Goal: Task Accomplishment & Management: Use online tool/utility

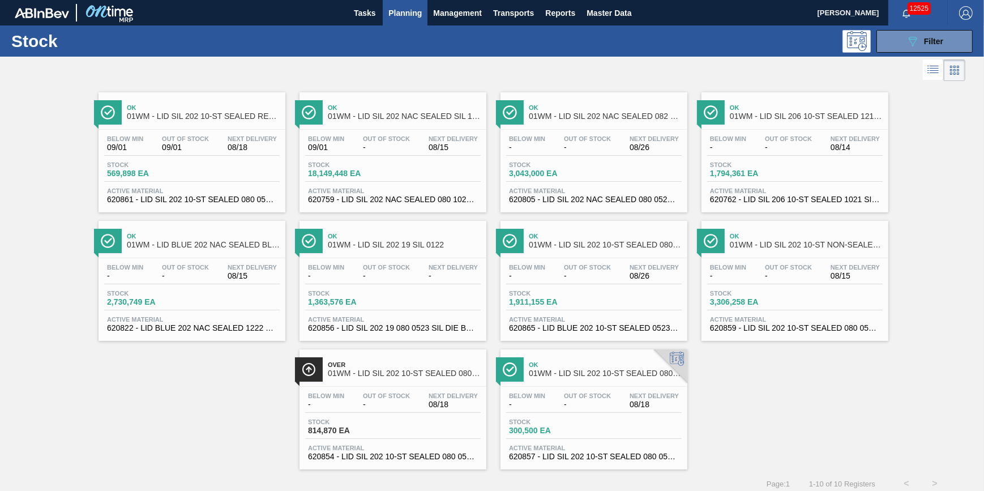
scroll to position [48, 0]
click at [917, 36] on icon "089F7B8B-B2A5-4AFE-B5C0-19BA573D28AC" at bounding box center [913, 42] width 14 height 14
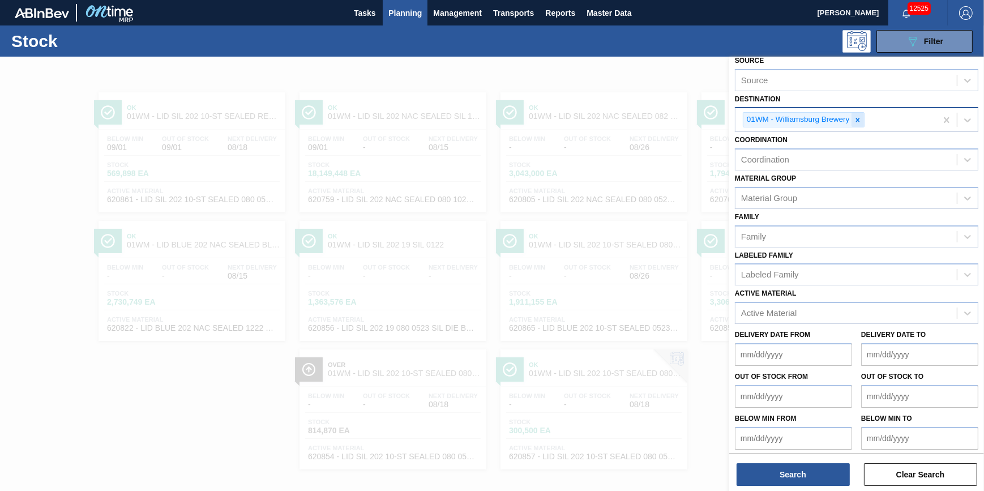
click at [851, 120] on div at bounding box center [857, 120] width 12 height 14
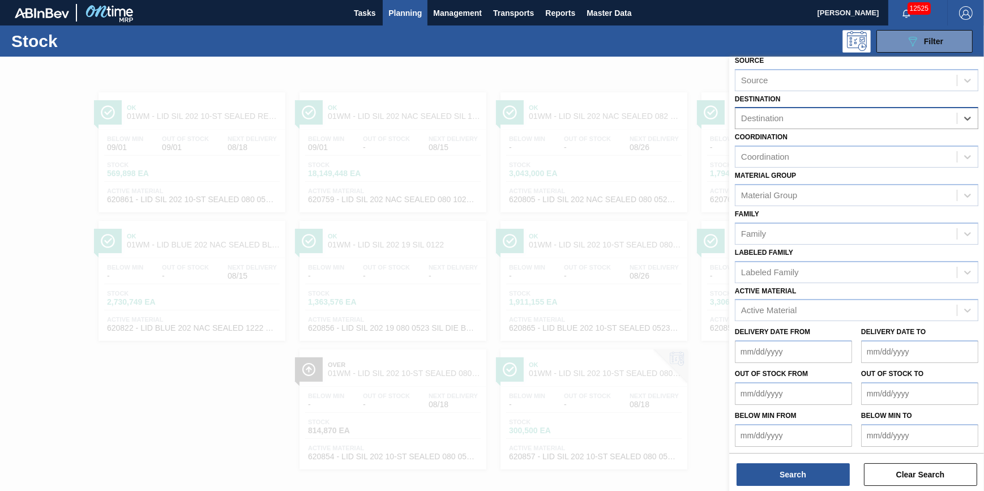
click at [855, 119] on div "Destination" at bounding box center [845, 118] width 221 height 16
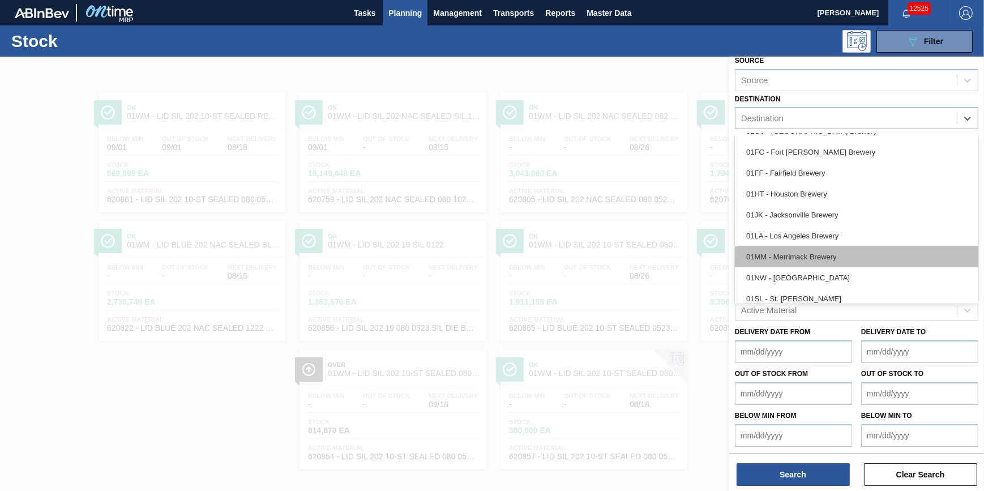
scroll to position [85, 0]
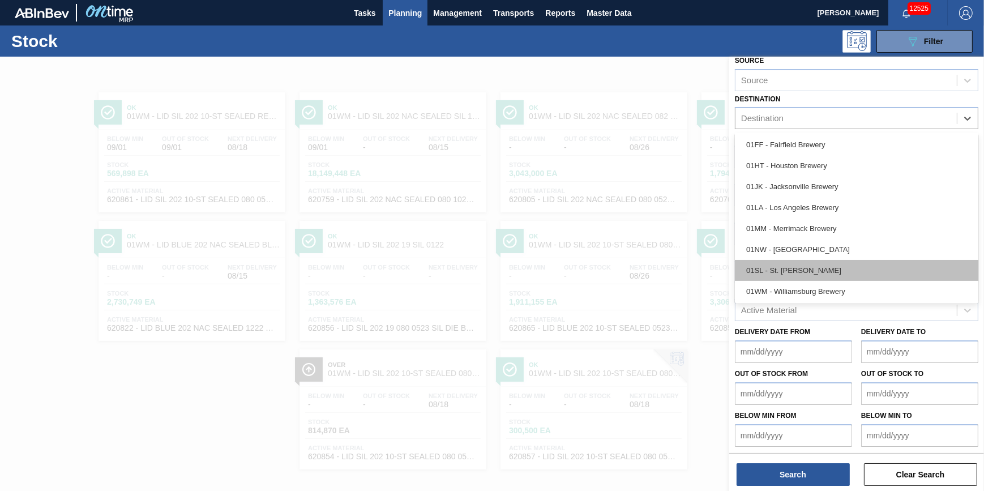
click at [842, 269] on div "01SL - St. [PERSON_NAME]" at bounding box center [856, 270] width 243 height 21
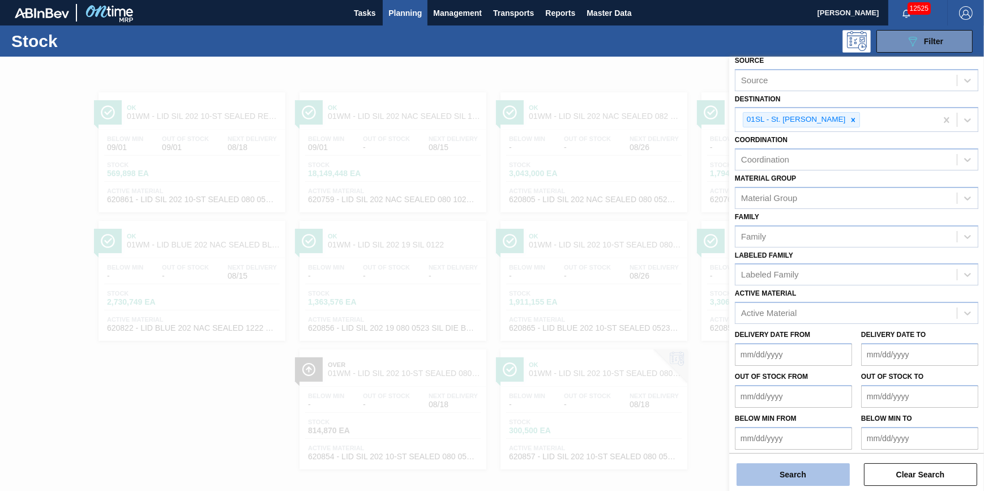
click at [816, 480] on button "Search" at bounding box center [793, 474] width 113 height 23
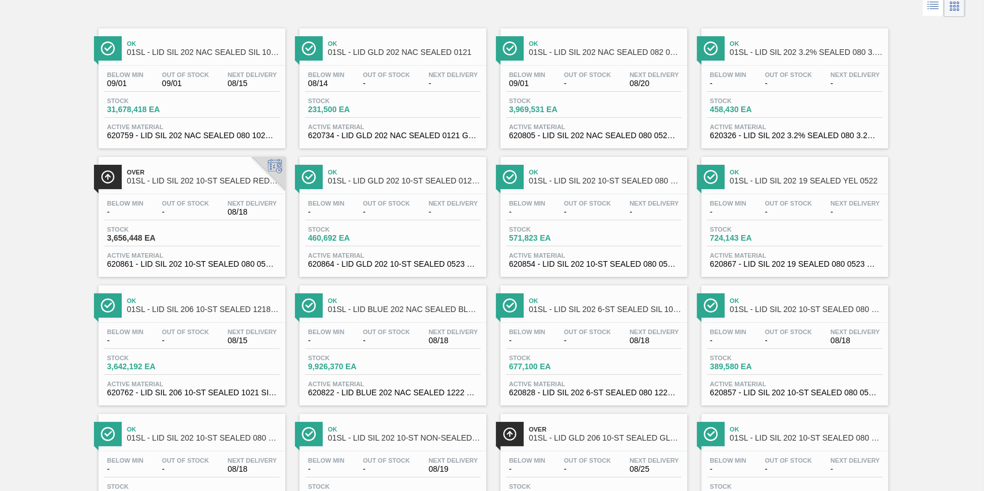
scroll to position [154, 0]
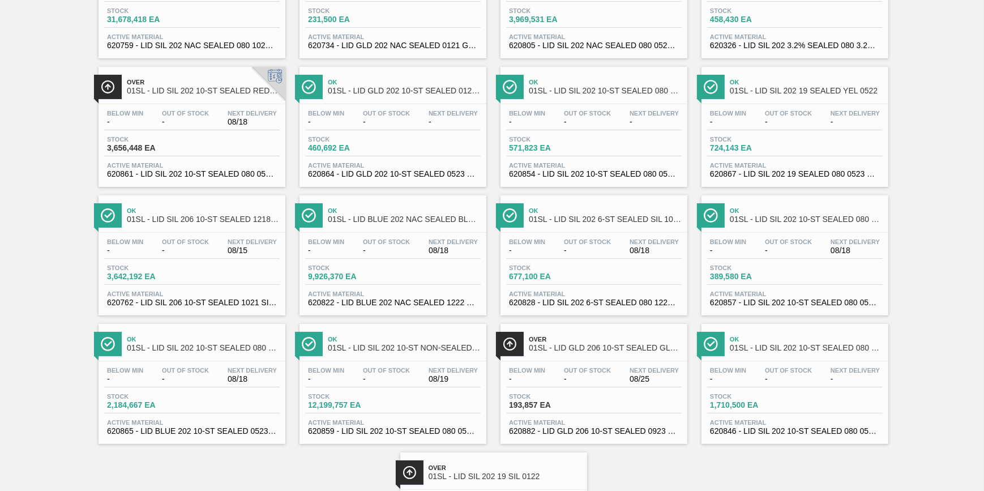
click at [730, 256] on div "Below Min - Out Of Stock - Next Delivery 08/18" at bounding box center [795, 248] width 176 height 20
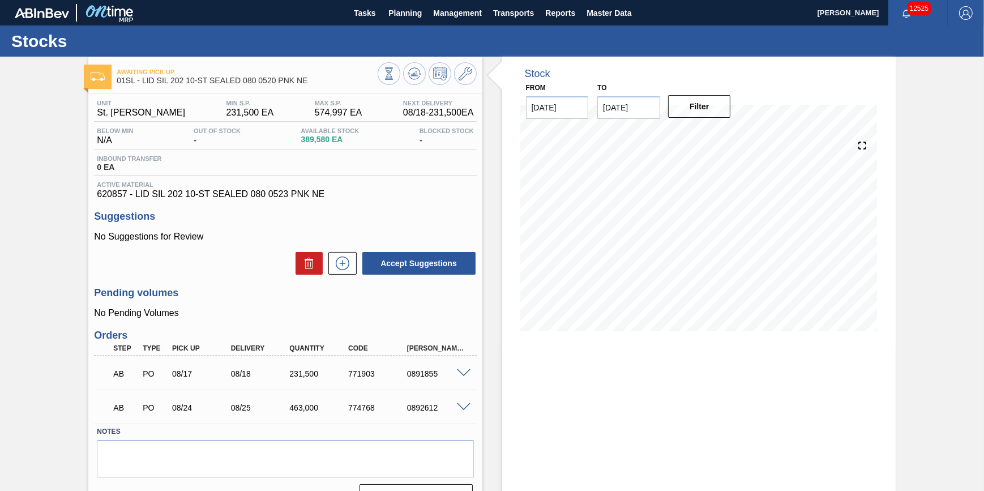
click at [463, 410] on span at bounding box center [464, 407] width 14 height 8
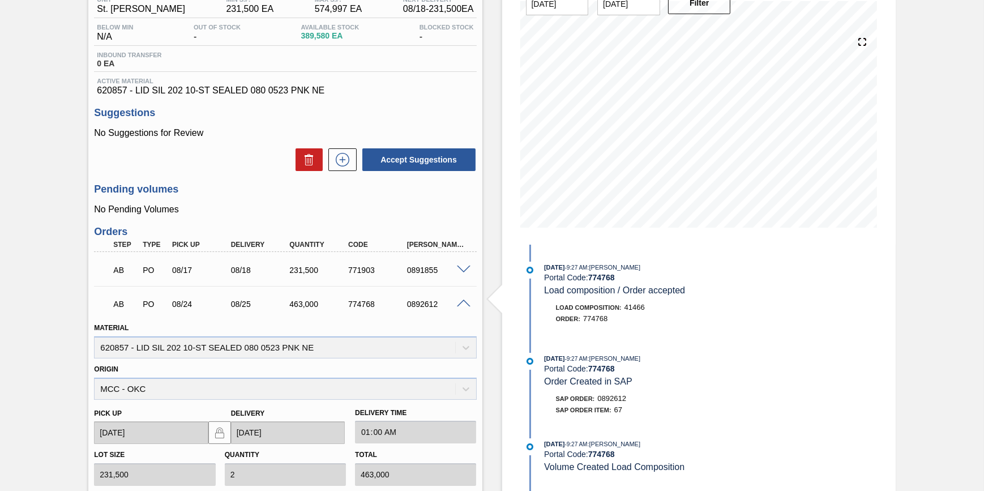
scroll to position [102, 0]
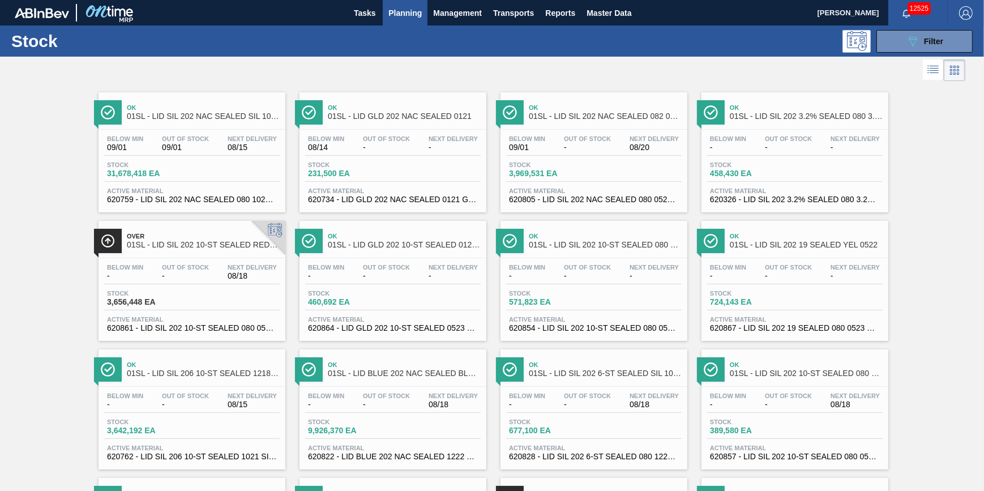
click at [185, 179] on div "Stock 31,678,418 EA" at bounding box center [192, 171] width 176 height 20
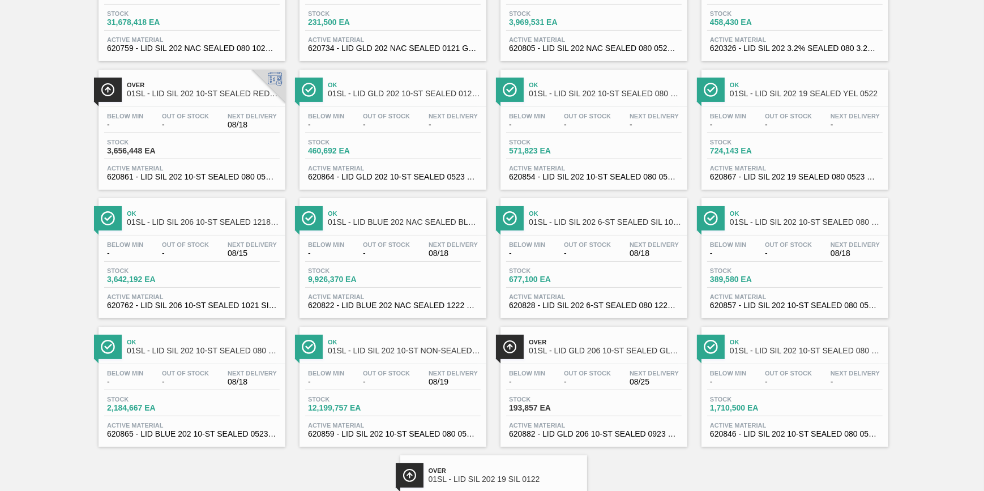
scroll to position [154, 0]
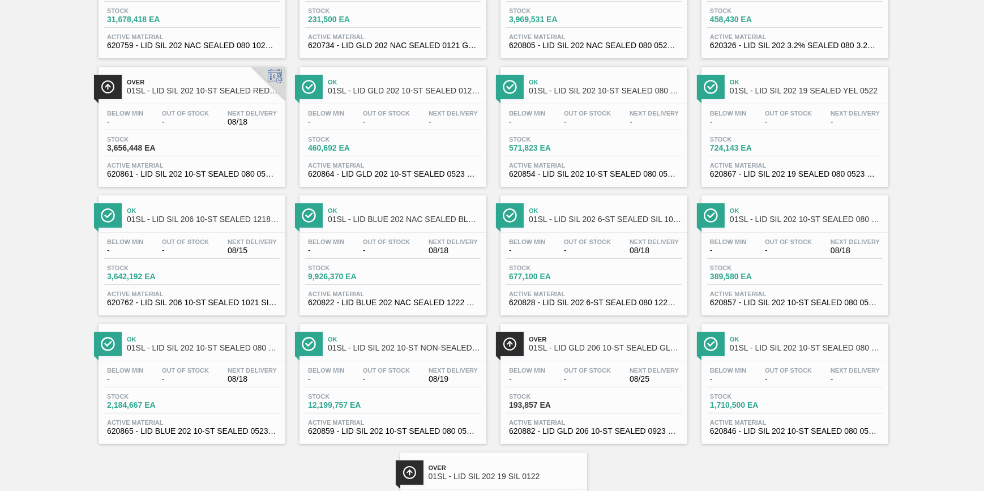
click at [219, 392] on div "Below Min - Out Of Stock - Next Delivery 08/18 Stock 2,184,667 EA Active Materi…" at bounding box center [192, 399] width 187 height 77
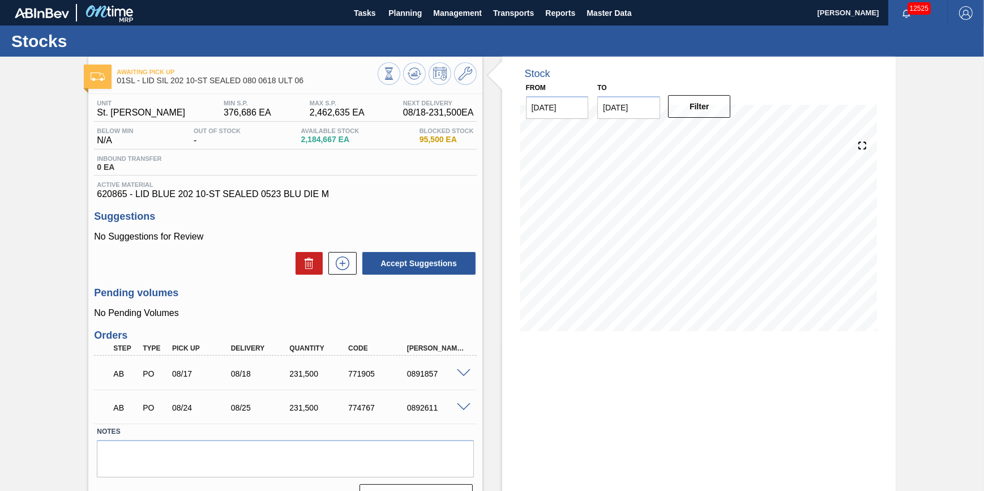
click at [462, 375] on span at bounding box center [464, 373] width 14 height 8
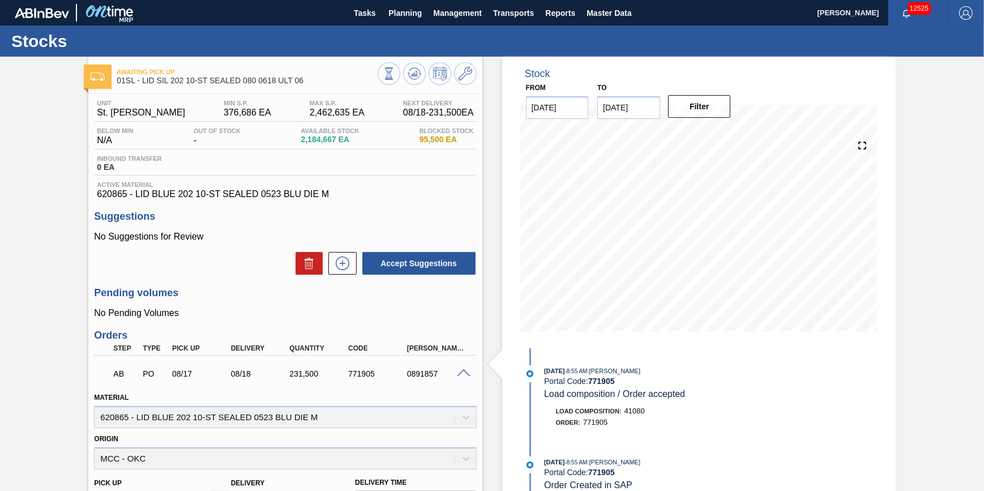
click at [459, 374] on span at bounding box center [464, 373] width 14 height 8
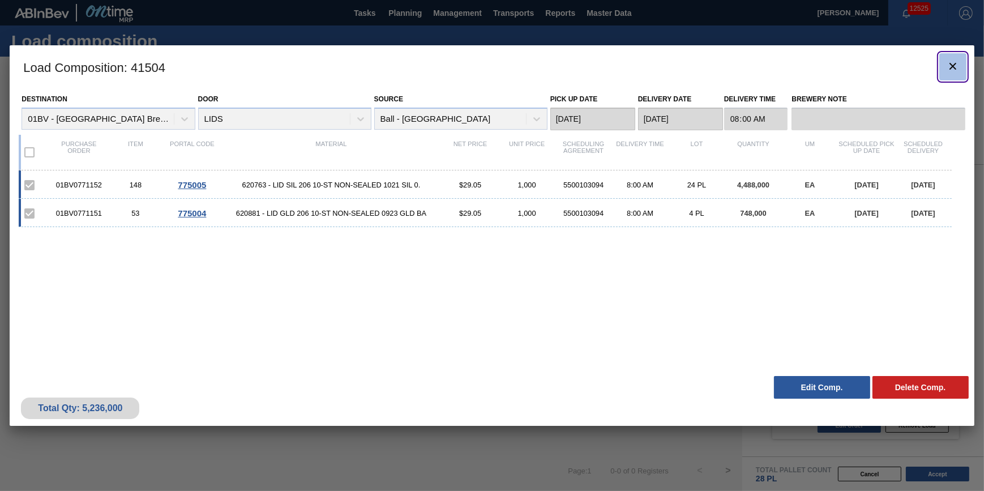
click at [951, 62] on icon "botão de ícone" at bounding box center [953, 66] width 14 height 14
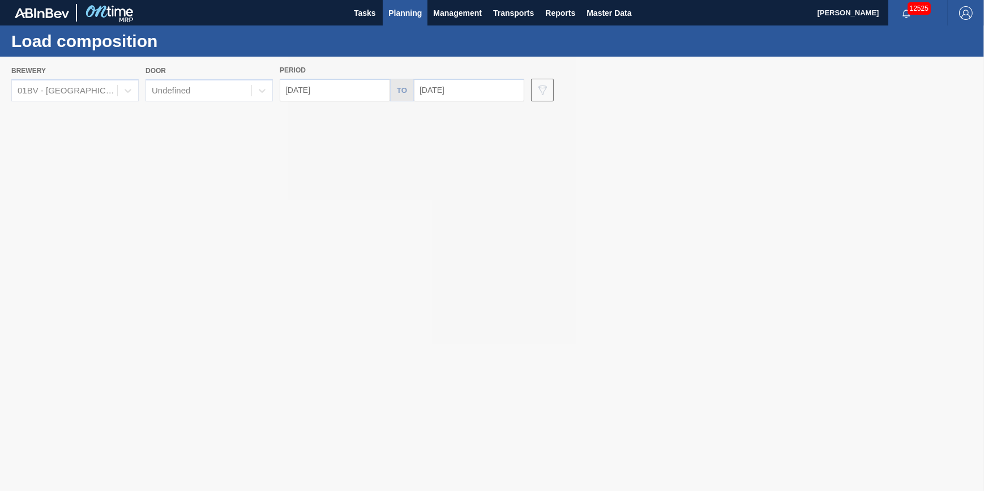
click at [104, 90] on div at bounding box center [492, 274] width 984 height 434
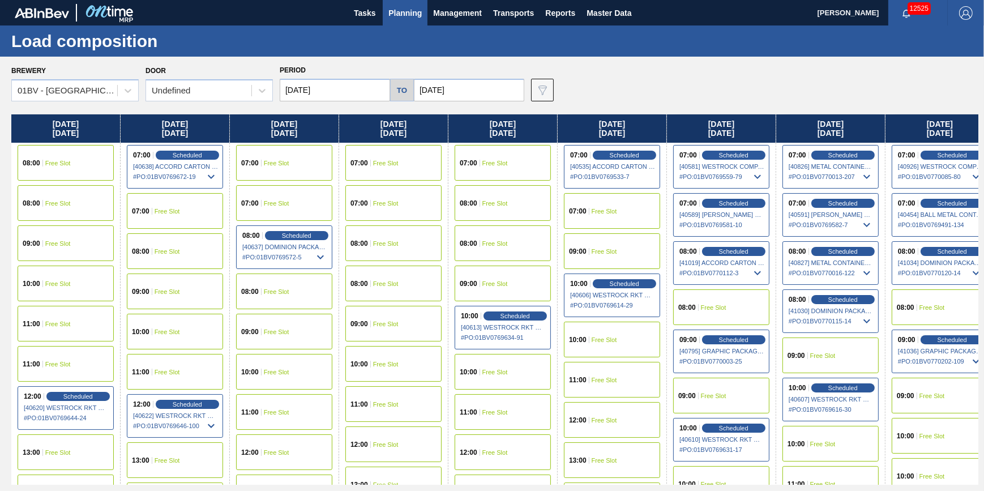
click at [104, 90] on div "01BV - [GEOGRAPHIC_DATA] Brewery" at bounding box center [68, 91] width 101 height 10
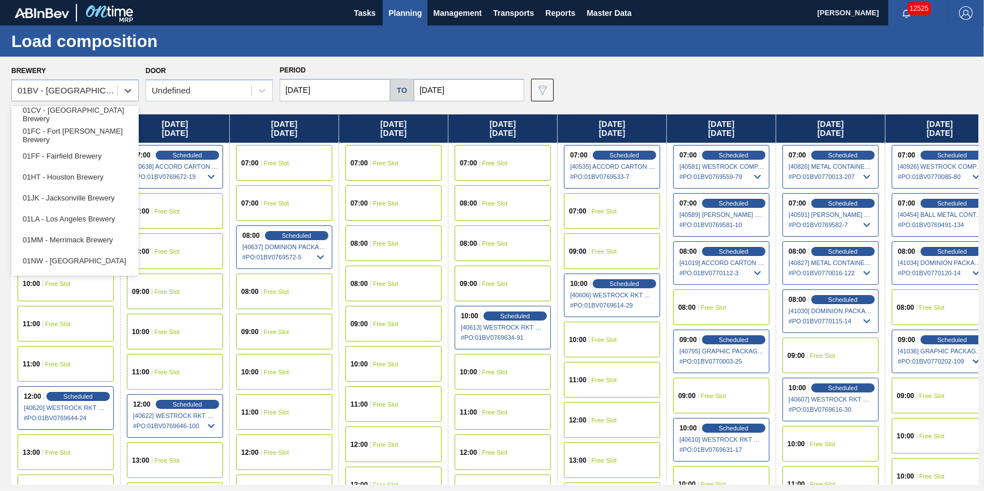
scroll to position [85, 0]
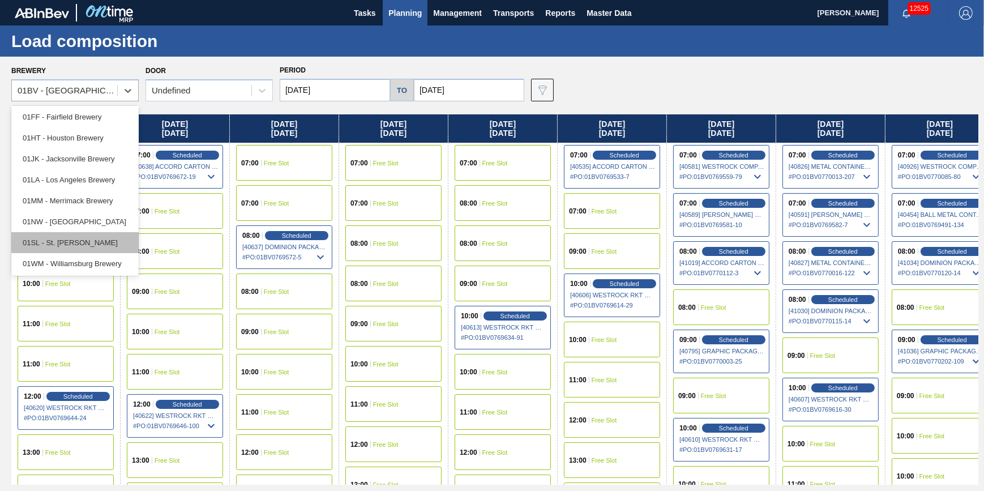
click at [81, 239] on div "01SL - St. [PERSON_NAME]" at bounding box center [74, 242] width 127 height 21
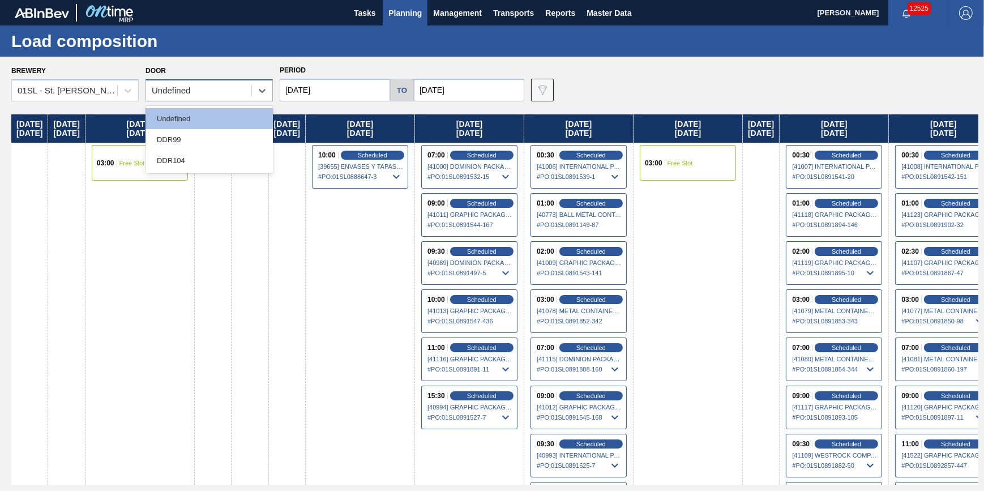
click at [212, 97] on div "Undefined" at bounding box center [198, 91] width 105 height 16
click at [209, 152] on div "DDR104" at bounding box center [209, 160] width 127 height 21
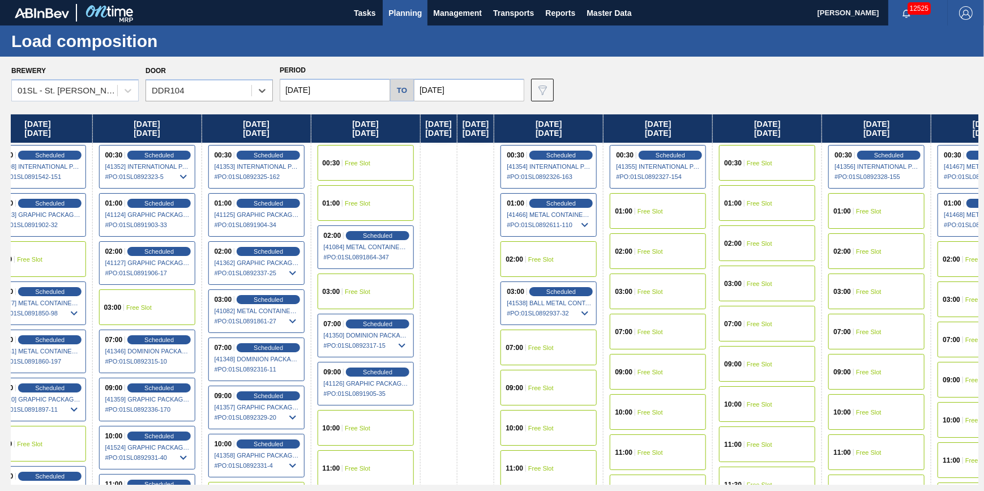
drag, startPoint x: 677, startPoint y: 267, endPoint x: -425, endPoint y: 297, distance: 1102.7
click at [0, 0] on html "Tasks Planning Management Transports Reports Master Data [PERSON_NAME] 12525 Ma…" at bounding box center [492, 0] width 984 height 0
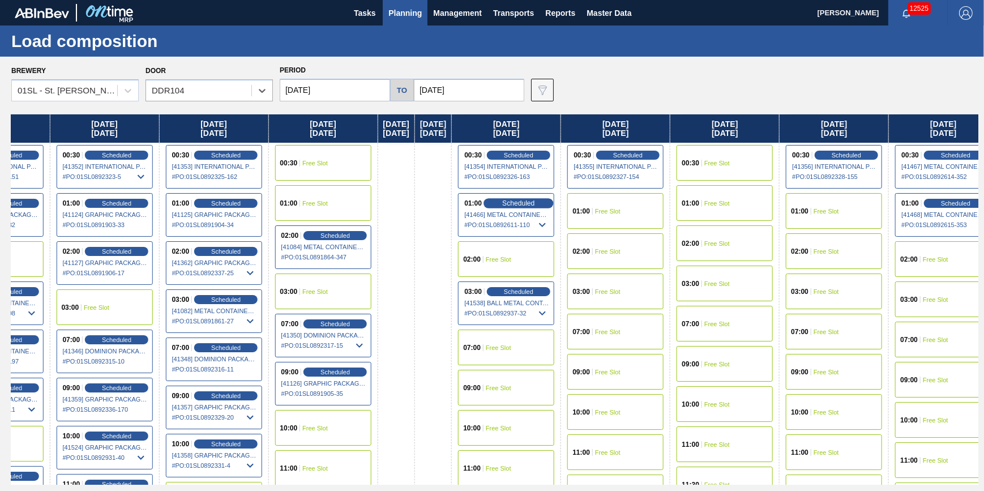
click at [535, 204] on span "Scheduled" at bounding box center [519, 202] width 32 height 7
click at [535, 202] on span "Scheduled" at bounding box center [519, 202] width 32 height 7
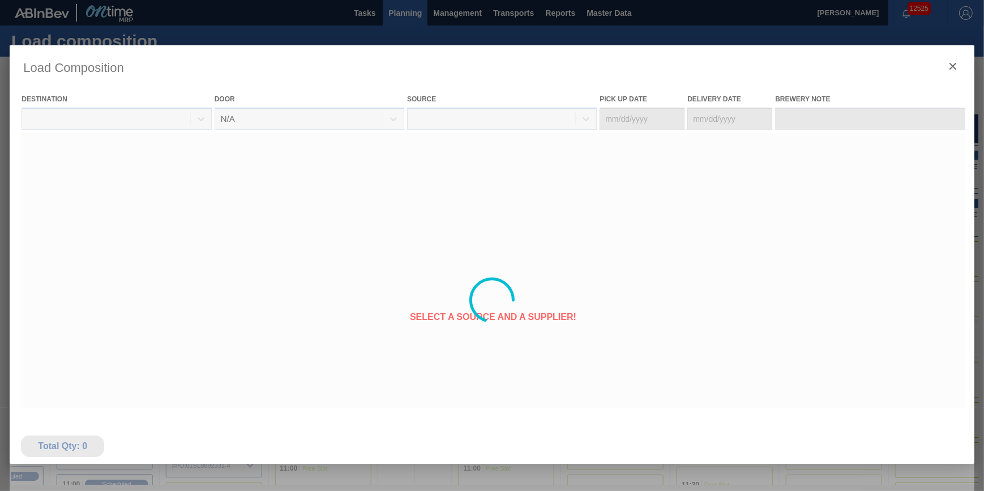
type Date "[DATE]"
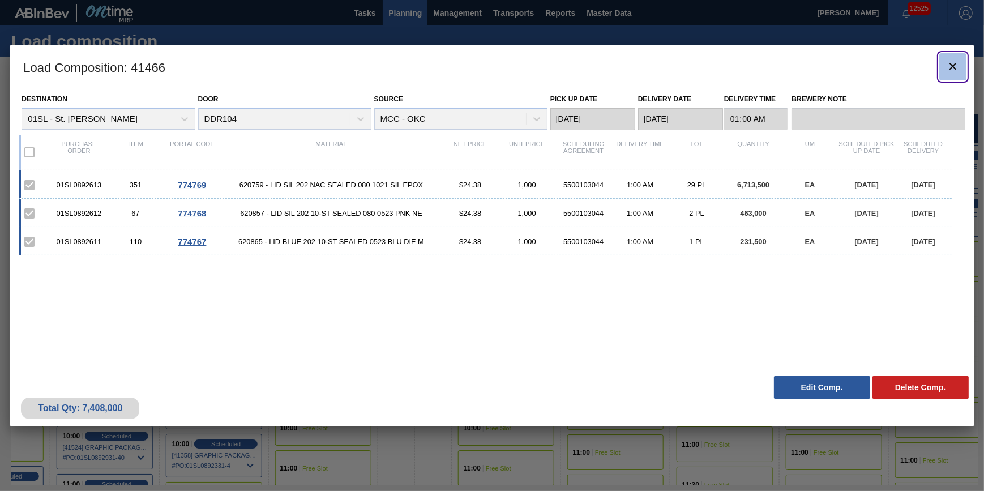
click at [954, 73] on clb-icon "botão de ícone" at bounding box center [953, 66] width 14 height 15
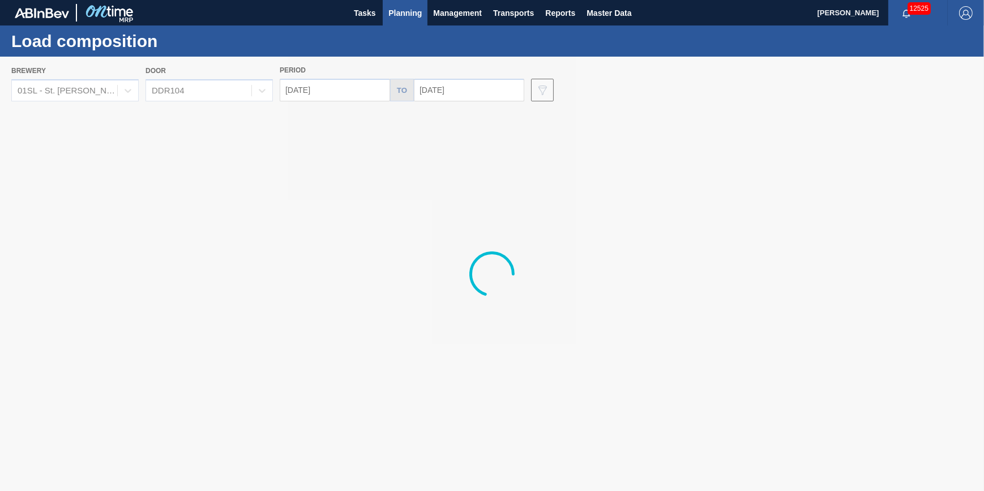
click at [396, 11] on span "Planning" at bounding box center [404, 13] width 33 height 14
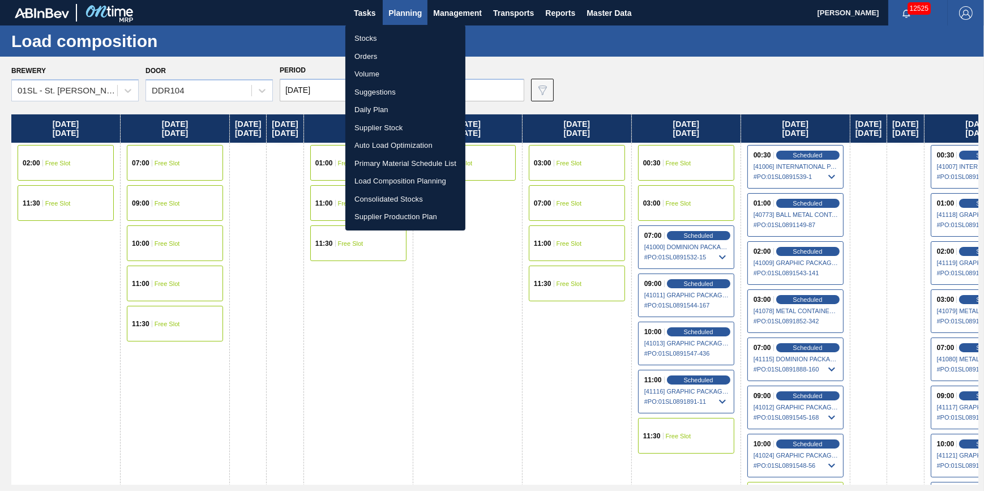
click at [394, 35] on li "Stocks" at bounding box center [405, 38] width 120 height 18
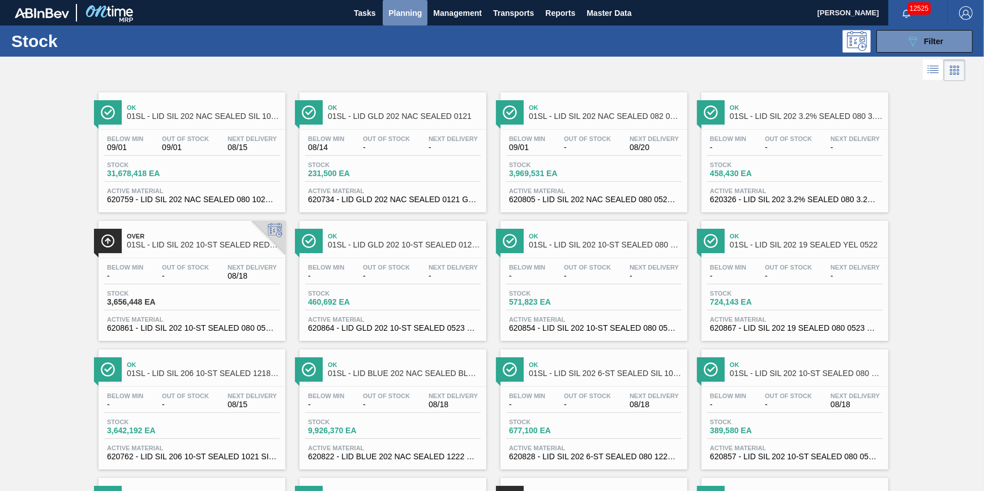
click at [409, 15] on span "Planning" at bounding box center [404, 13] width 33 height 14
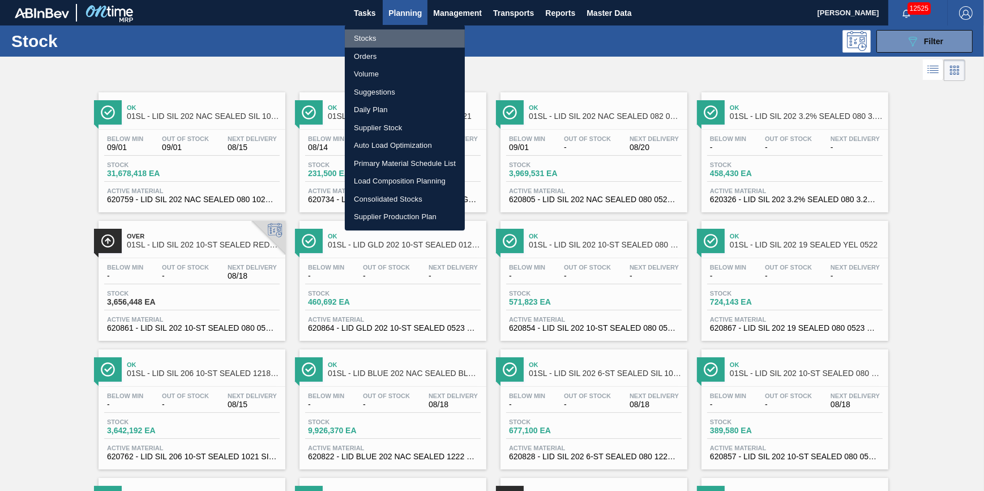
click at [409, 43] on li "Stocks" at bounding box center [405, 38] width 120 height 18
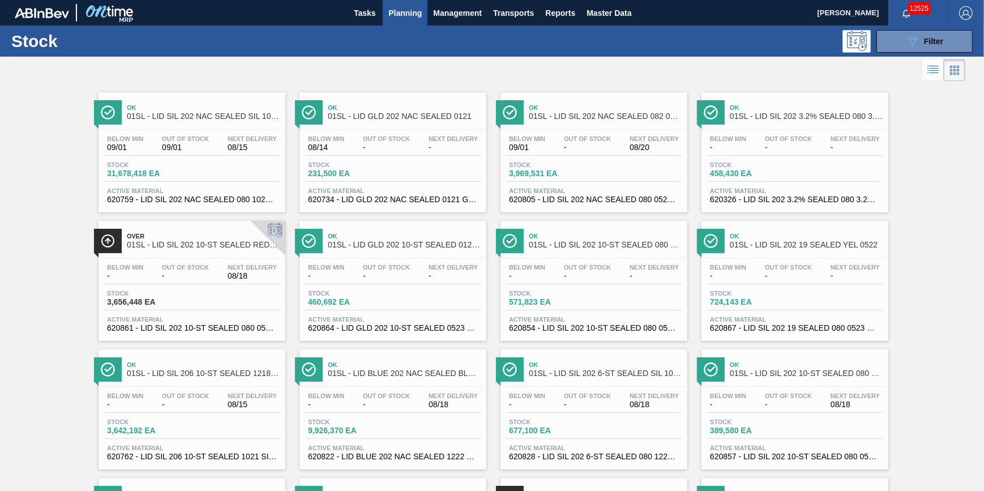
click at [410, 16] on span "Planning" at bounding box center [404, 13] width 33 height 14
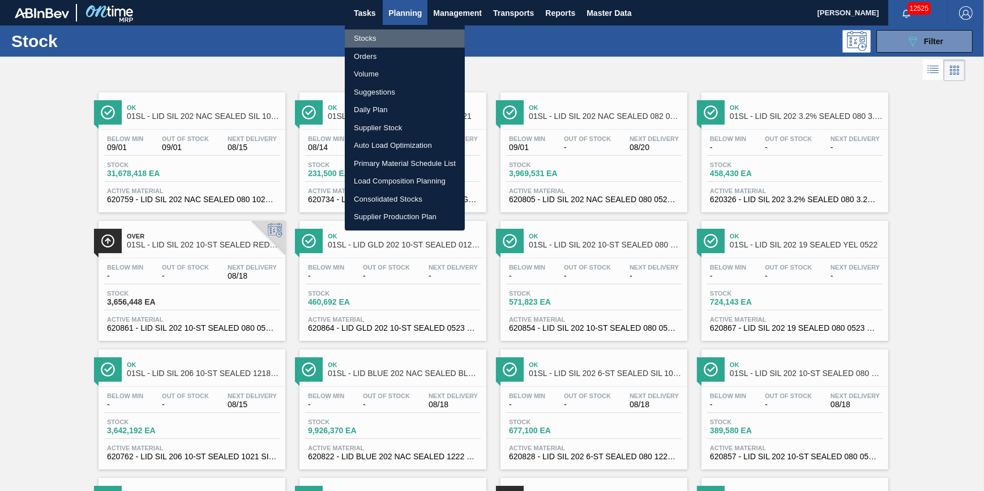
click at [414, 32] on li "Stocks" at bounding box center [405, 38] width 120 height 18
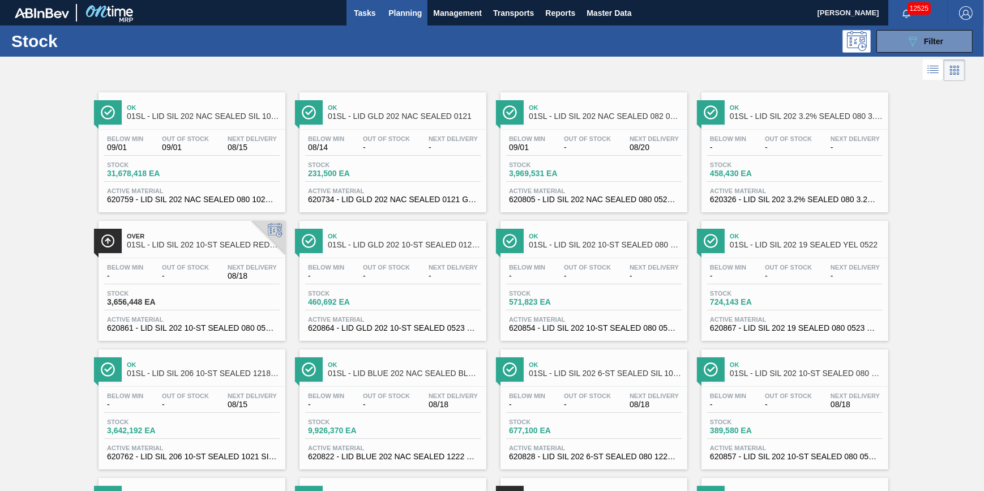
click at [375, 14] on span "Tasks" at bounding box center [364, 13] width 25 height 14
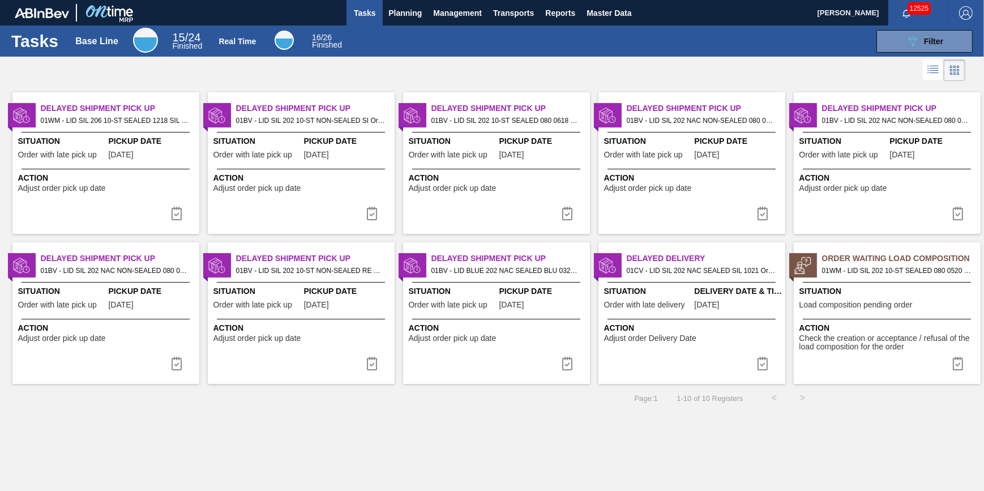
click at [914, 327] on span "Action" at bounding box center [888, 328] width 178 height 12
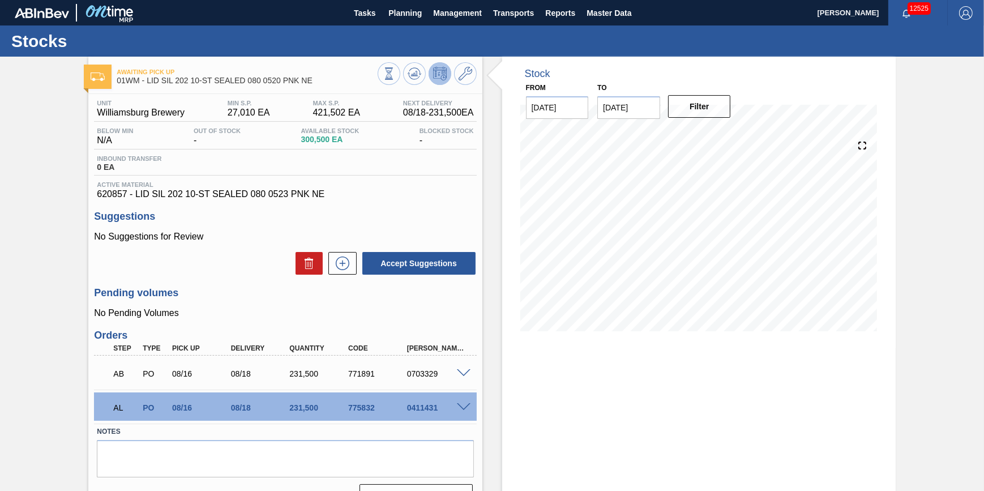
click at [460, 378] on span at bounding box center [464, 373] width 14 height 8
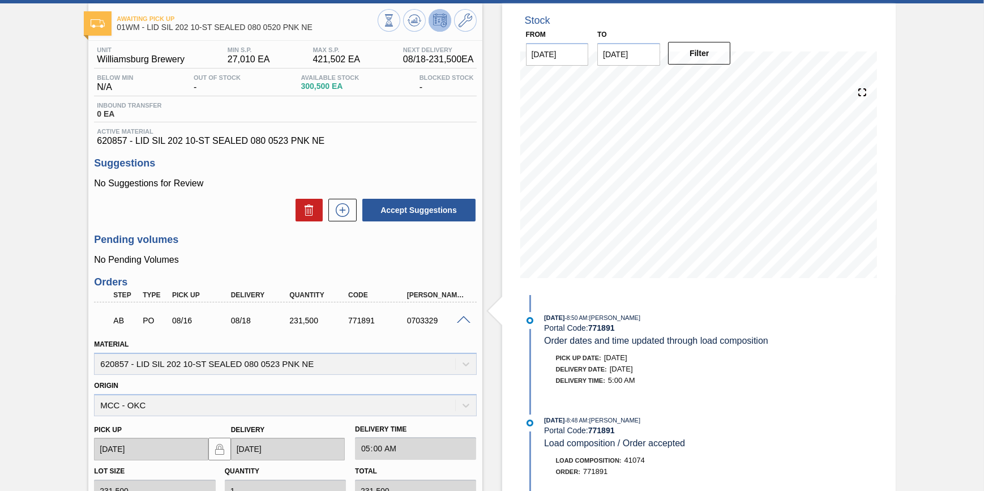
scroll to position [102, 0]
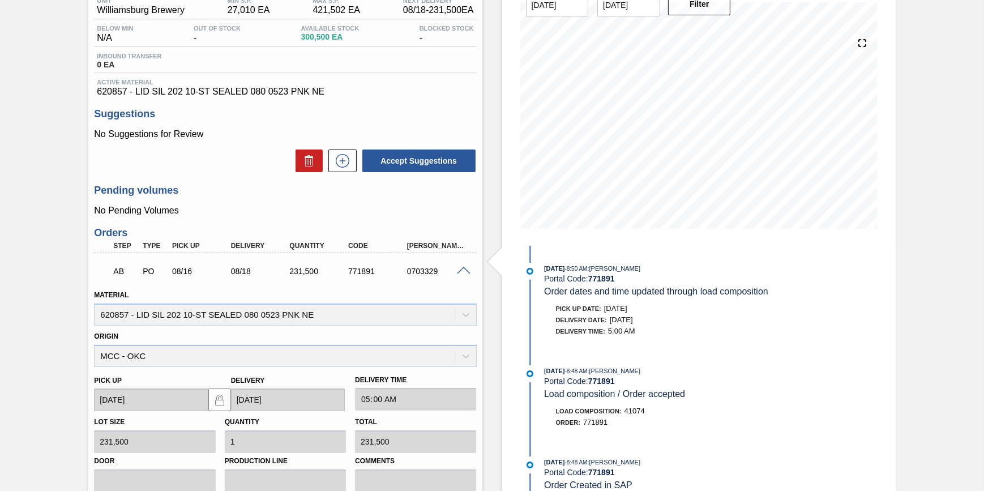
click at [461, 275] on span at bounding box center [464, 271] width 14 height 8
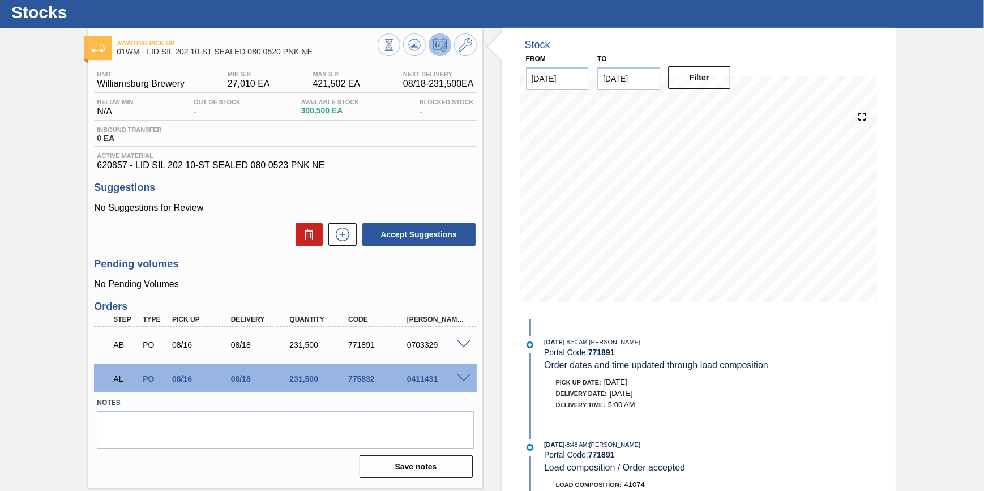
click at [463, 379] on span at bounding box center [464, 378] width 14 height 8
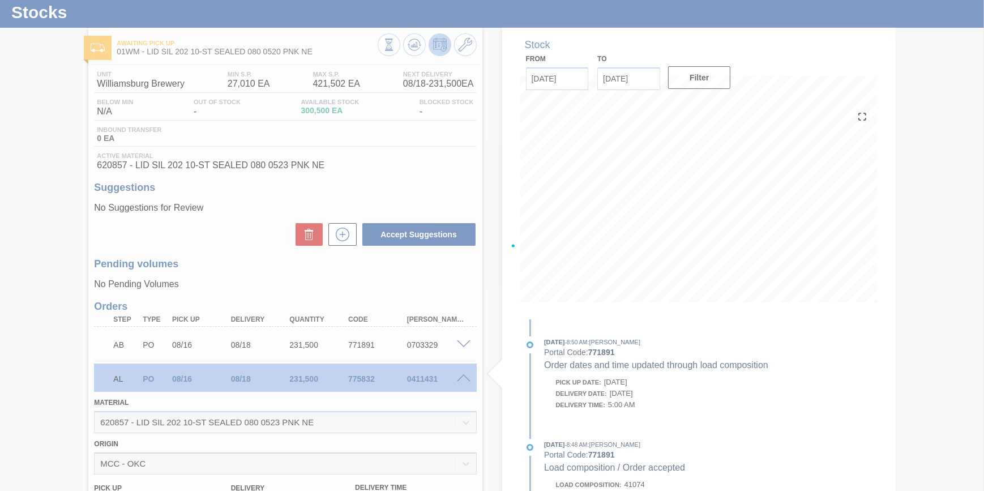
scroll to position [102, 0]
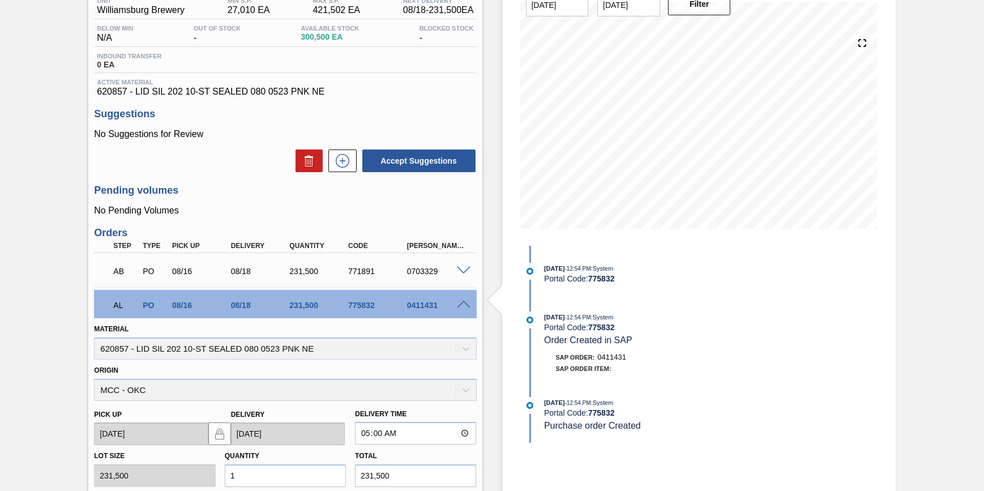
click at [462, 306] on span at bounding box center [464, 305] width 14 height 8
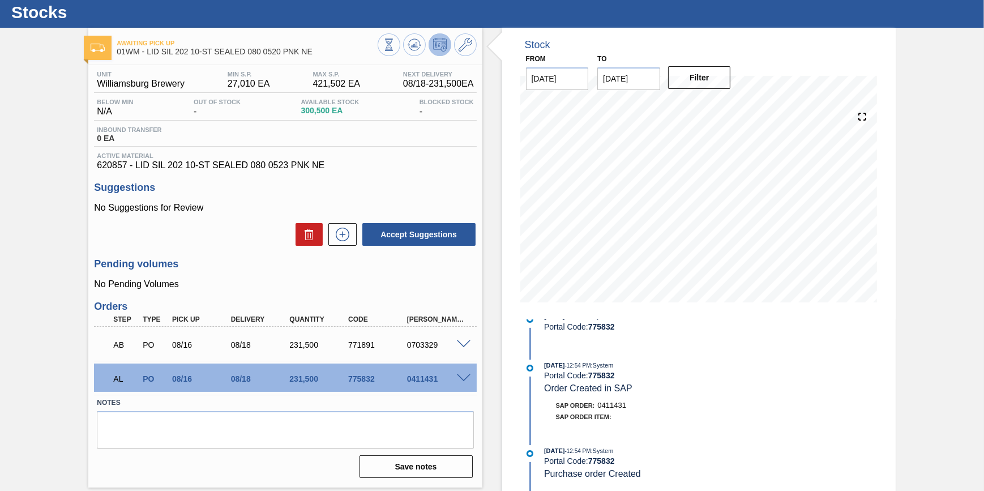
scroll to position [0, 0]
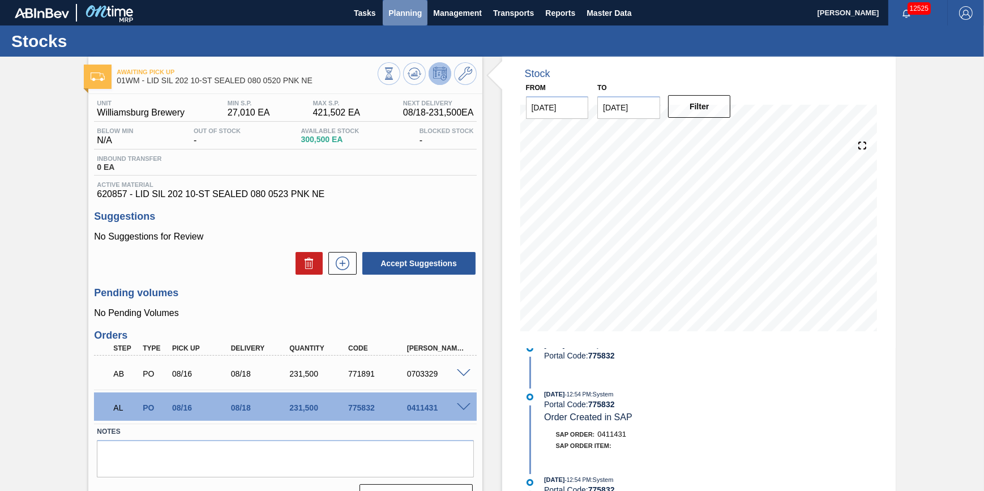
click at [417, 14] on span "Planning" at bounding box center [404, 13] width 33 height 14
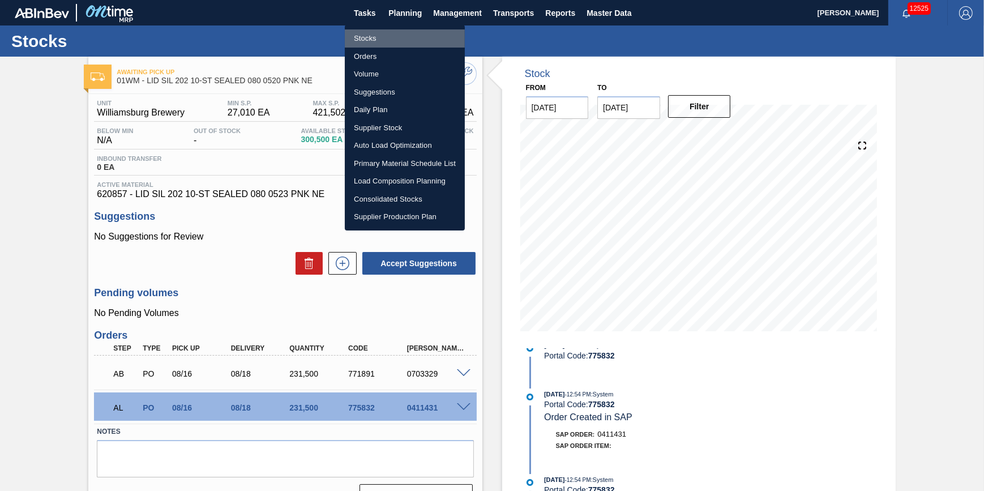
click at [408, 36] on li "Stocks" at bounding box center [405, 38] width 120 height 18
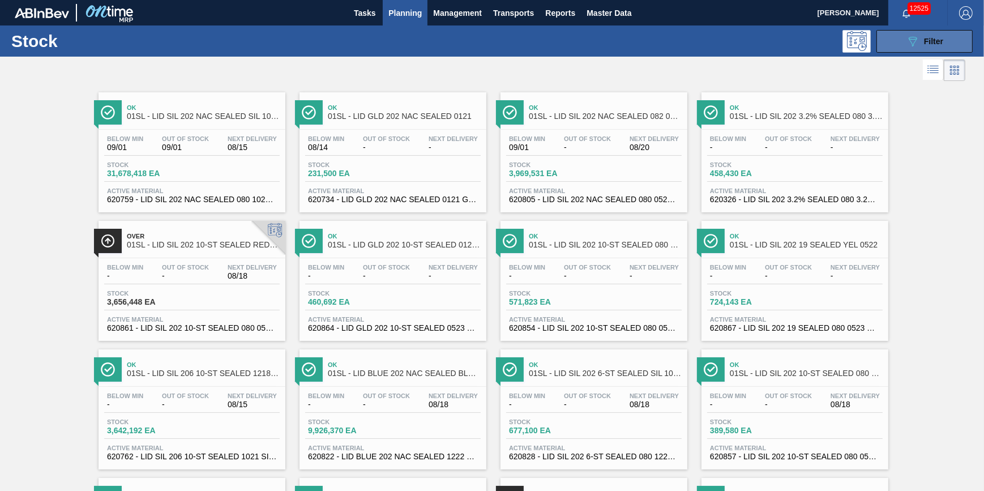
click at [922, 39] on div "089F7B8B-B2A5-4AFE-B5C0-19BA573D28AC Filter" at bounding box center [924, 42] width 37 height 14
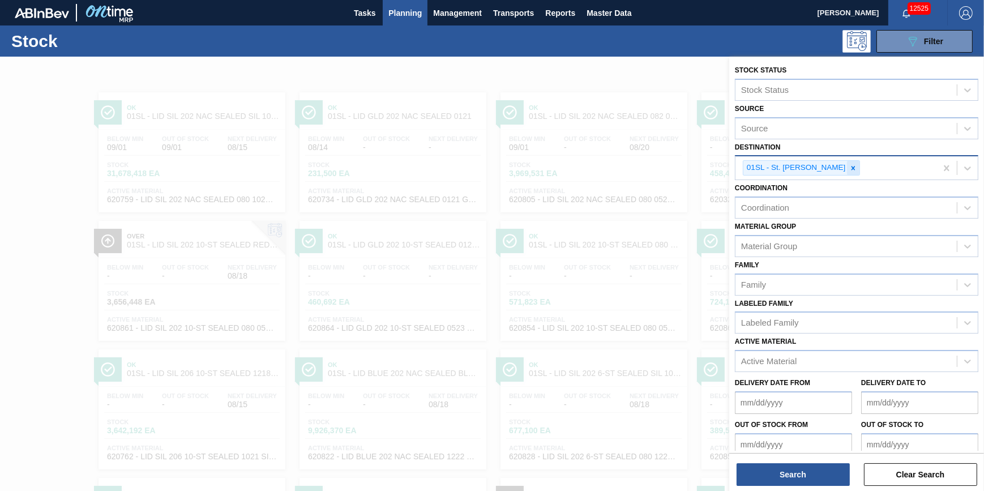
click at [851, 169] on icon at bounding box center [853, 168] width 4 height 4
click at [838, 169] on div "Destination" at bounding box center [845, 167] width 221 height 16
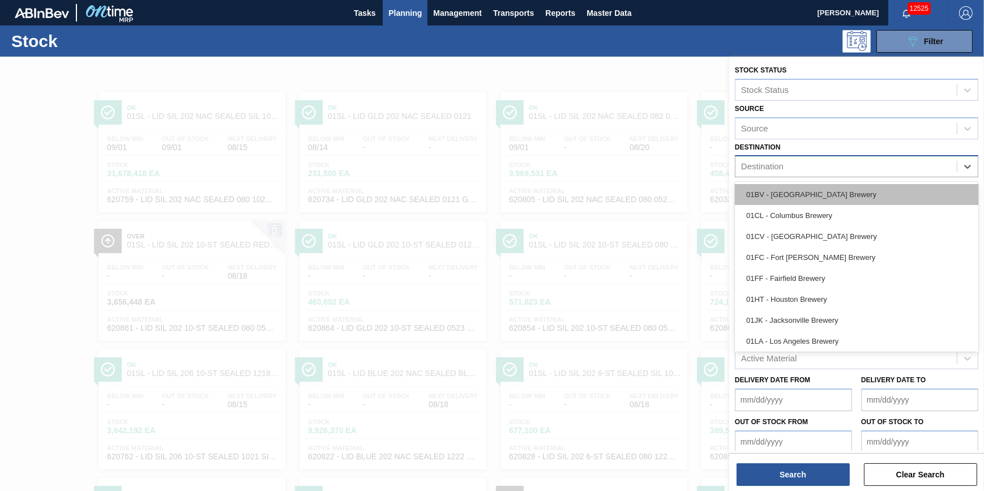
click at [828, 191] on div "01BV - [GEOGRAPHIC_DATA] Brewery" at bounding box center [856, 194] width 243 height 21
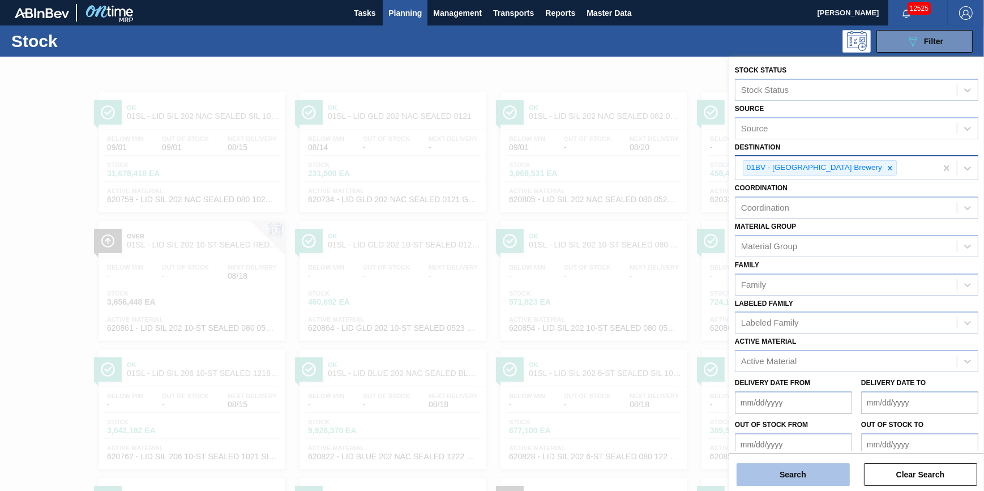
click at [793, 477] on button "Search" at bounding box center [793, 474] width 113 height 23
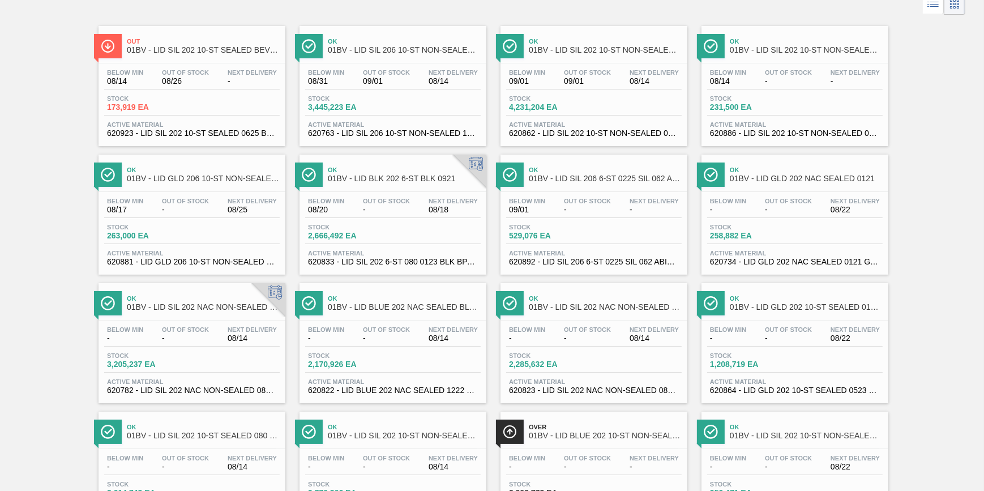
scroll to position [59, 0]
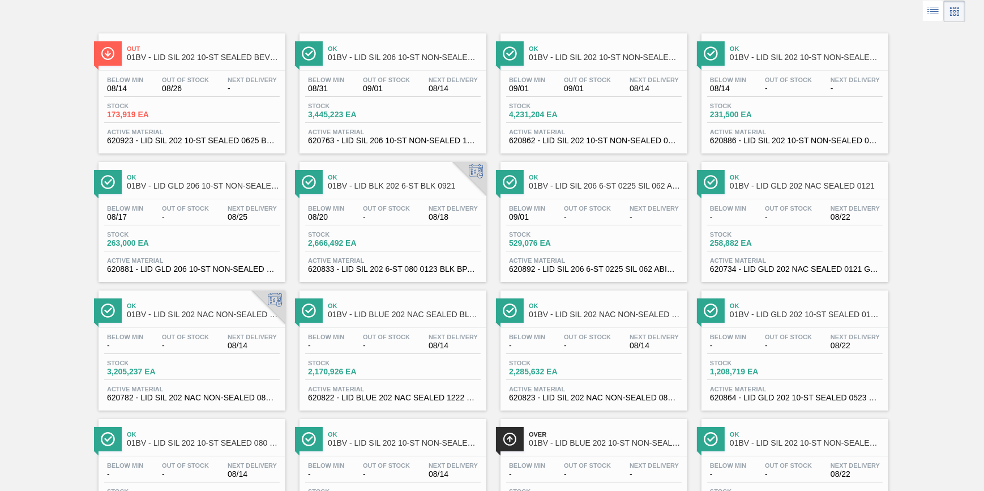
click at [190, 79] on span "Out Of Stock" at bounding box center [185, 79] width 47 height 7
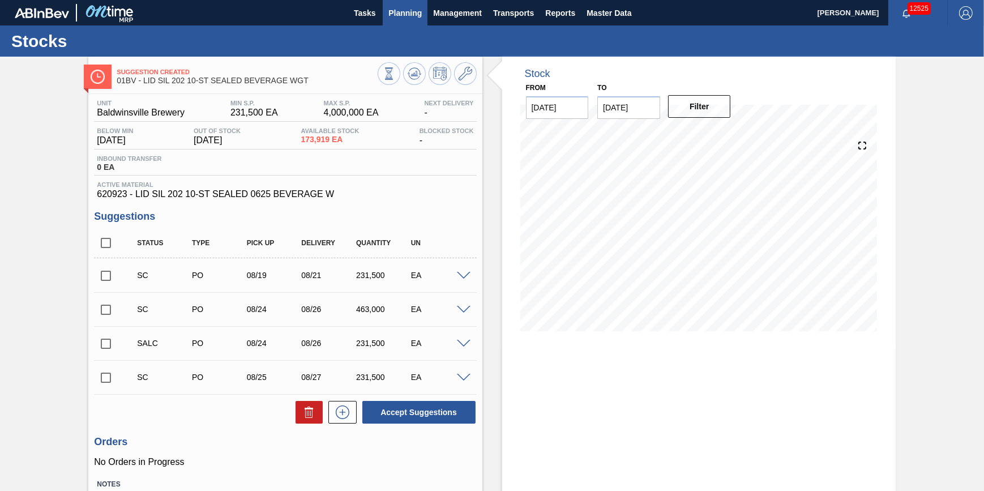
click at [419, 7] on span "Planning" at bounding box center [404, 13] width 33 height 14
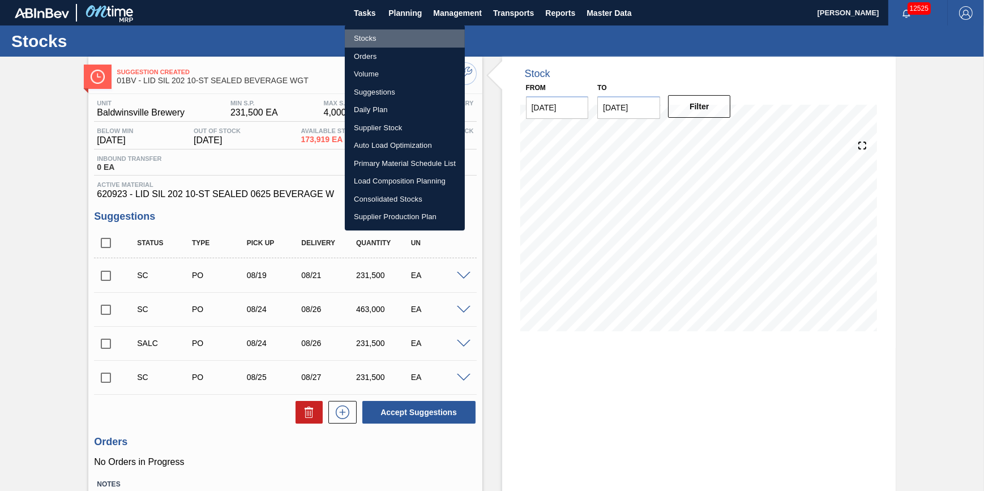
drag, startPoint x: 396, startPoint y: 32, endPoint x: 930, endPoint y: 101, distance: 539.0
click at [396, 32] on li "Stocks" at bounding box center [405, 38] width 120 height 18
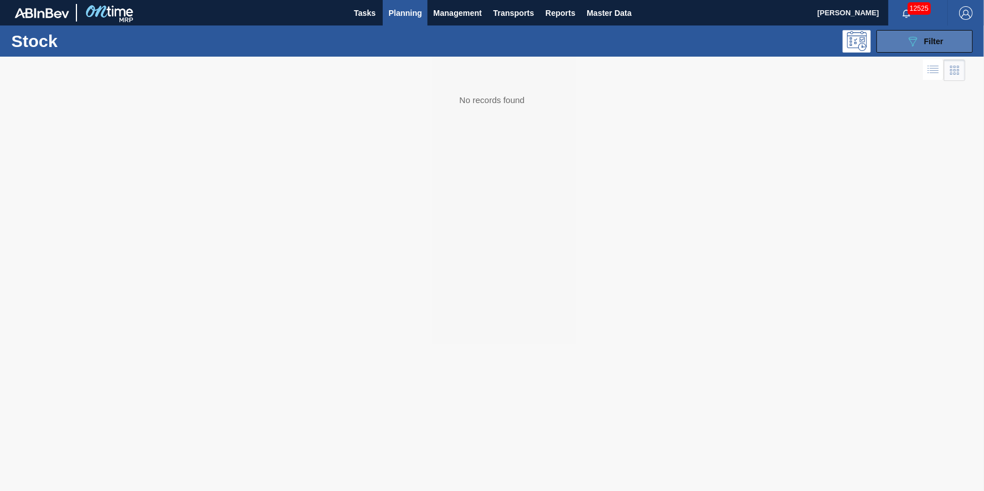
click at [933, 45] on div "089F7B8B-B2A5-4AFE-B5C0-19BA573D28AC Filter" at bounding box center [924, 42] width 37 height 14
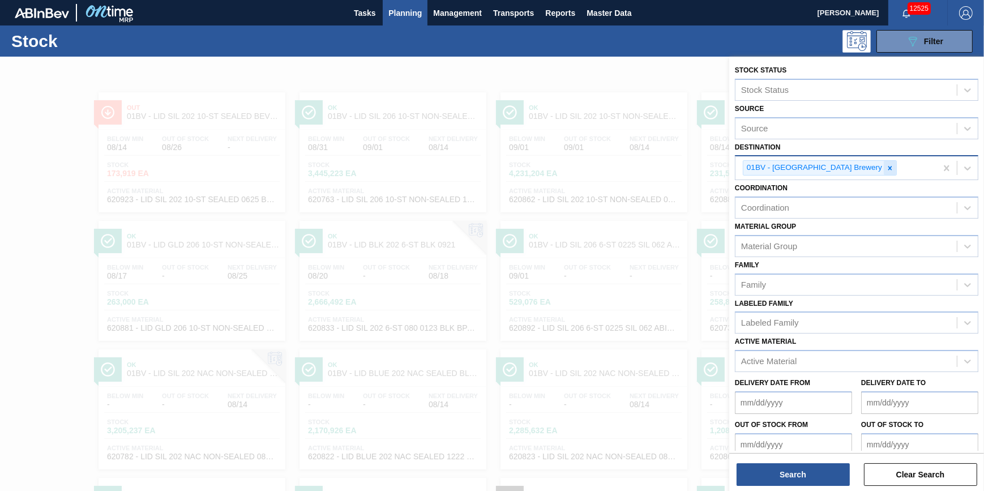
click at [888, 166] on icon at bounding box center [890, 168] width 4 height 4
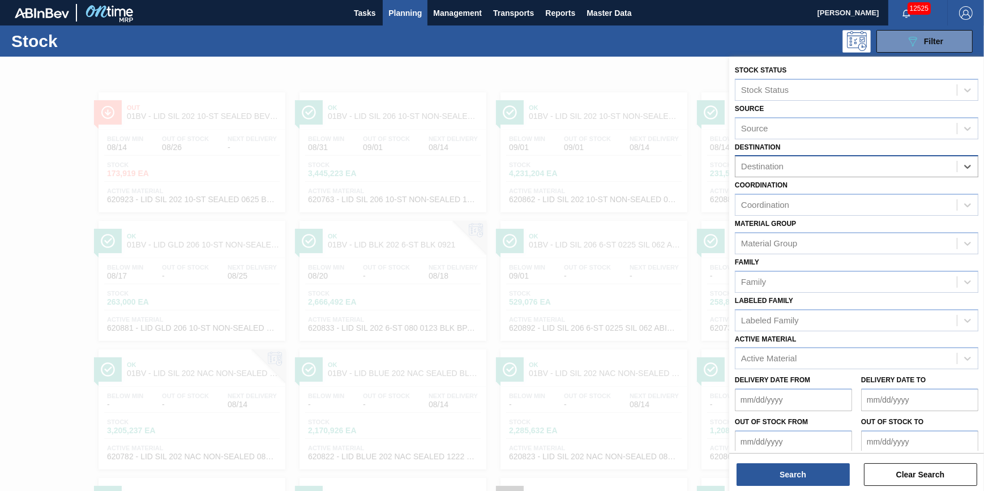
click at [855, 166] on div "Destination" at bounding box center [845, 167] width 221 height 16
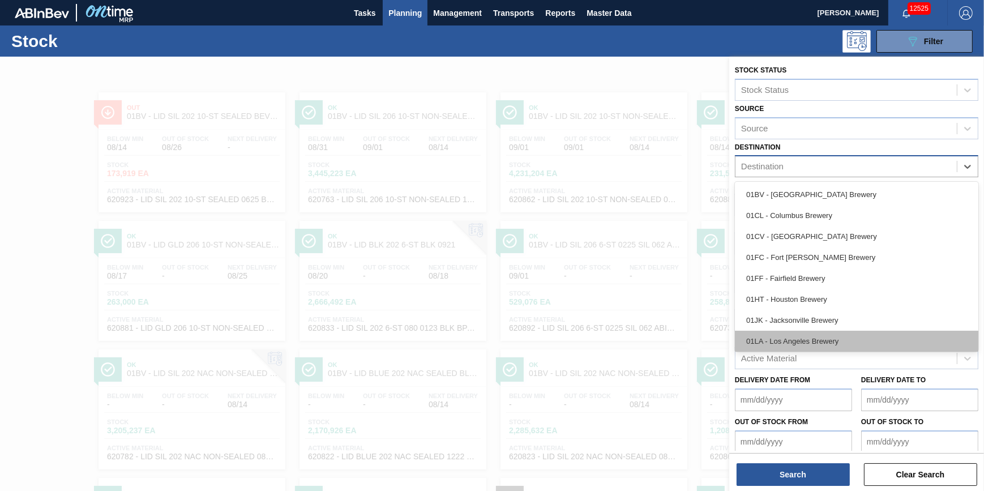
click at [837, 336] on div "01LA - Los Angeles Brewery" at bounding box center [856, 341] width 243 height 21
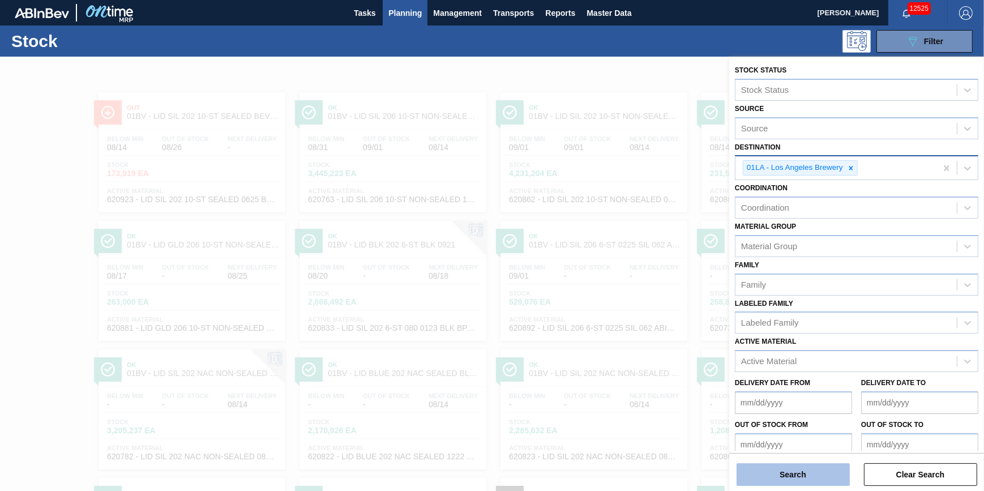
click at [779, 469] on button "Search" at bounding box center [793, 474] width 113 height 23
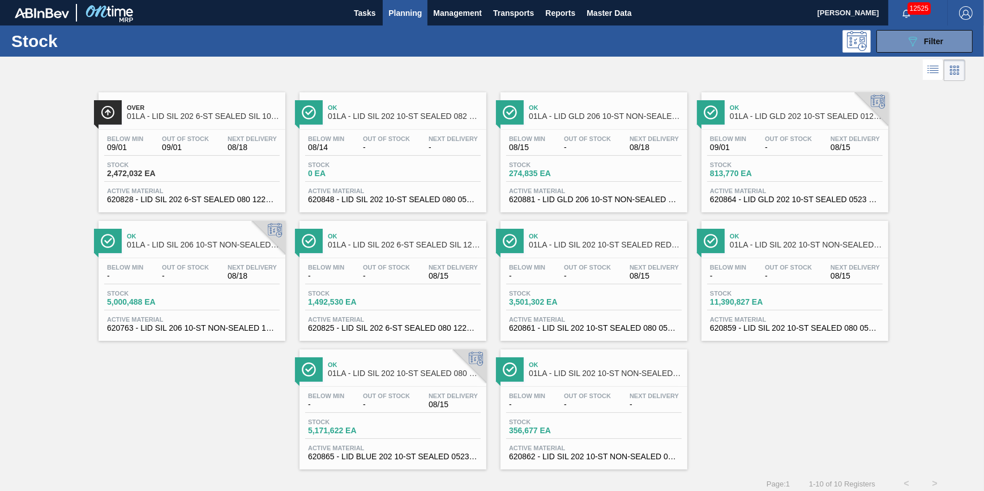
click at [798, 148] on span "-" at bounding box center [788, 147] width 47 height 8
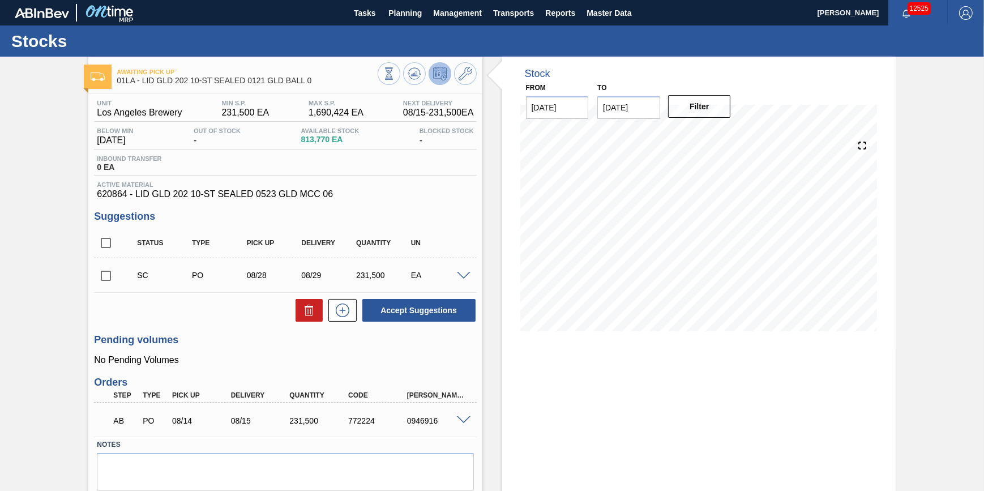
click at [106, 285] on input "checkbox" at bounding box center [106, 276] width 24 height 24
click at [307, 305] on button at bounding box center [309, 310] width 27 height 23
checkbox input "false"
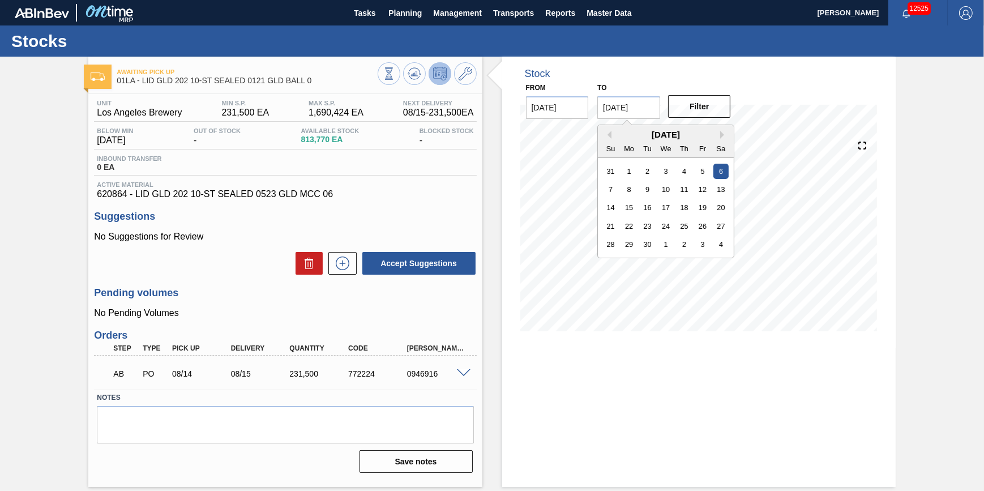
click at [645, 110] on input "[DATE]" at bounding box center [628, 107] width 63 height 23
click at [721, 241] on div "4" at bounding box center [720, 244] width 15 height 15
type input "[DATE]"
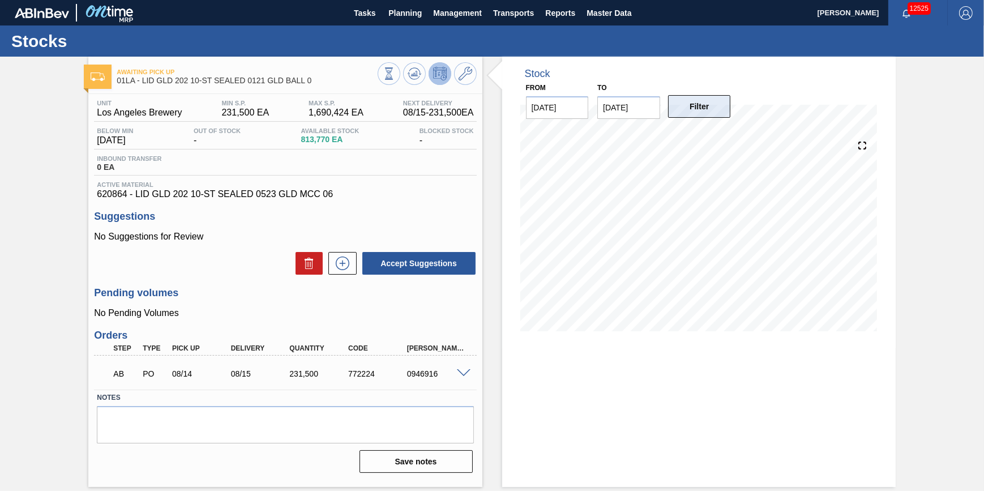
click at [719, 111] on button "Filter" at bounding box center [699, 106] width 63 height 23
click at [402, 16] on span "Planning" at bounding box center [404, 13] width 33 height 14
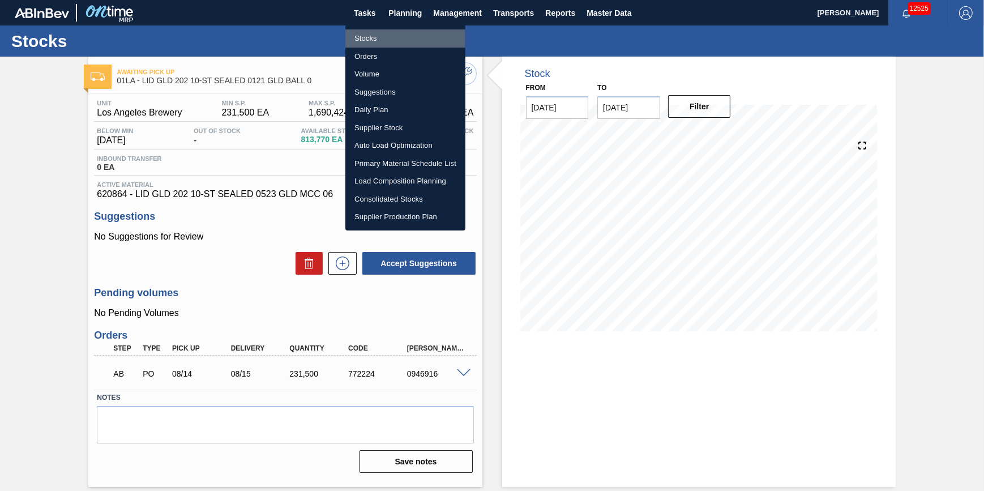
click at [399, 34] on li "Stocks" at bounding box center [405, 38] width 120 height 18
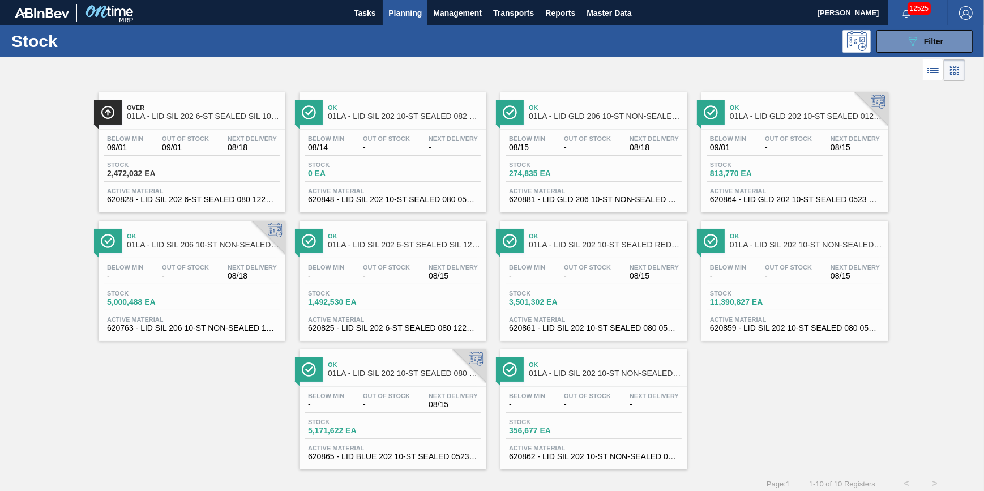
click at [396, 14] on span "Planning" at bounding box center [404, 13] width 33 height 14
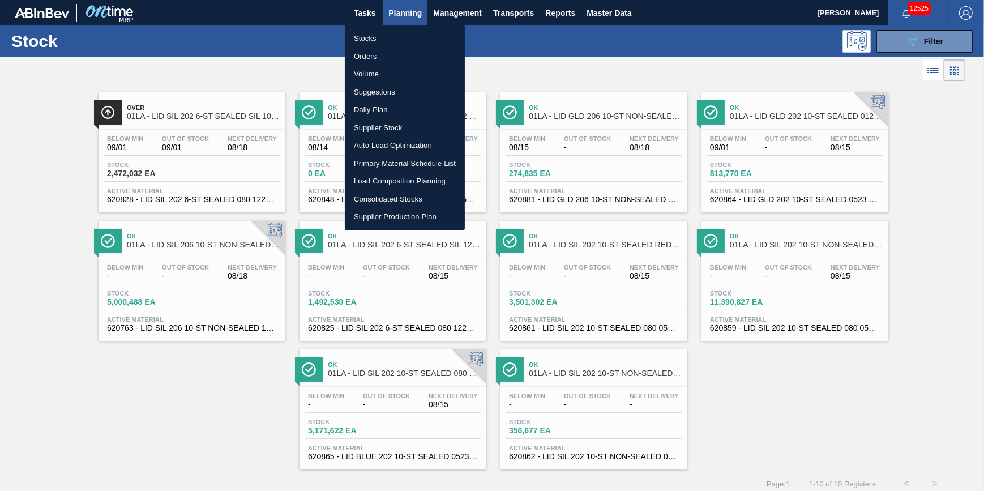
click at [386, 35] on li "Stocks" at bounding box center [405, 38] width 120 height 18
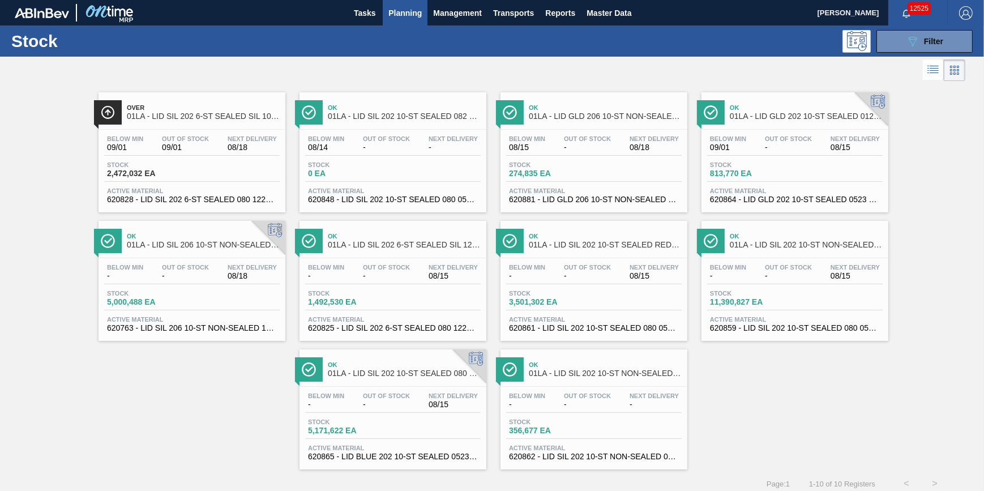
click at [401, 18] on span "Planning" at bounding box center [404, 13] width 33 height 14
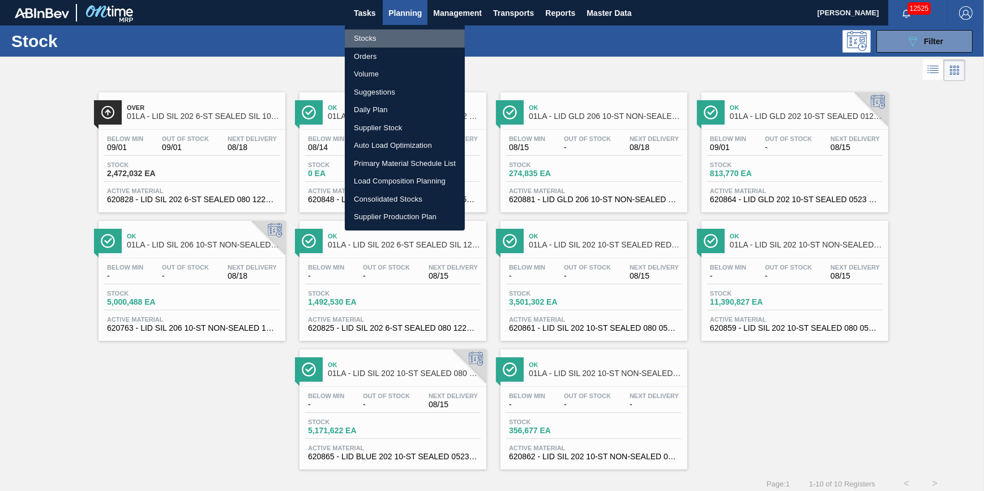
click at [396, 37] on li "Stocks" at bounding box center [405, 38] width 120 height 18
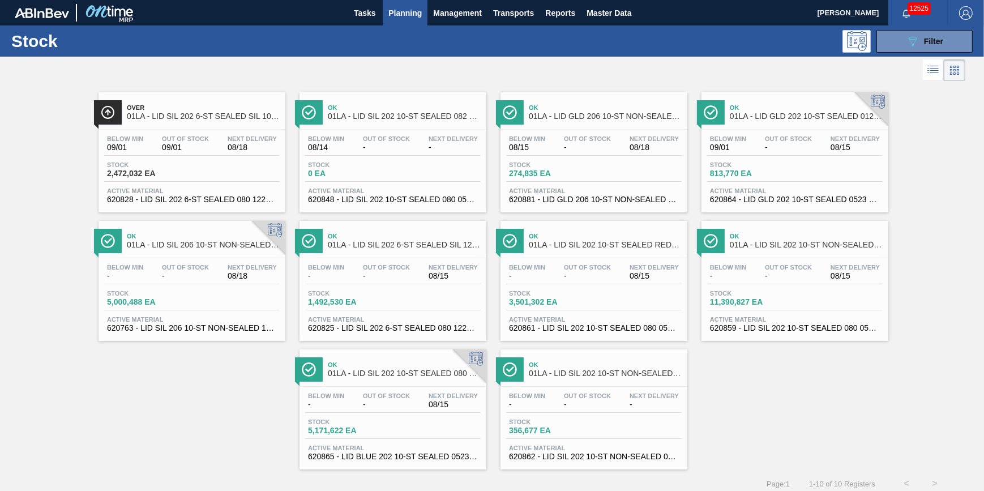
click at [392, 15] on span "Planning" at bounding box center [404, 13] width 33 height 14
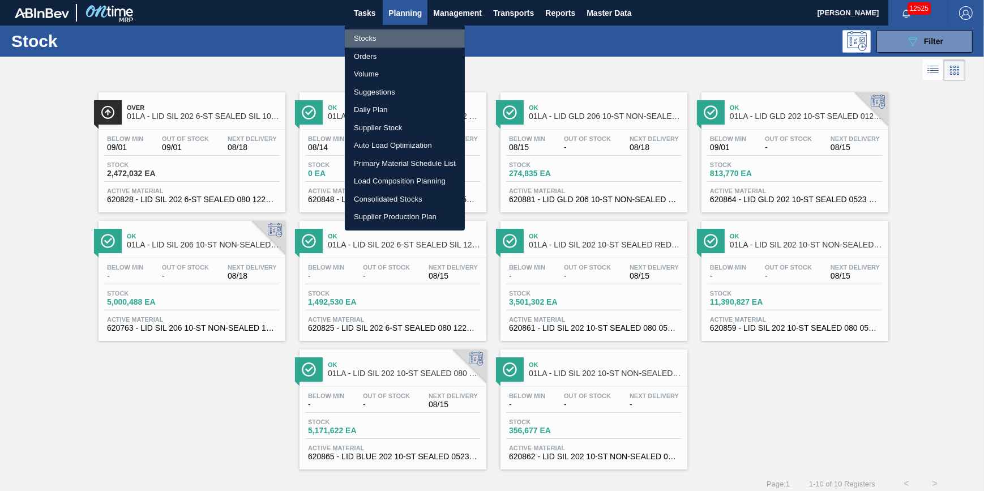
click at [392, 31] on li "Stocks" at bounding box center [405, 38] width 120 height 18
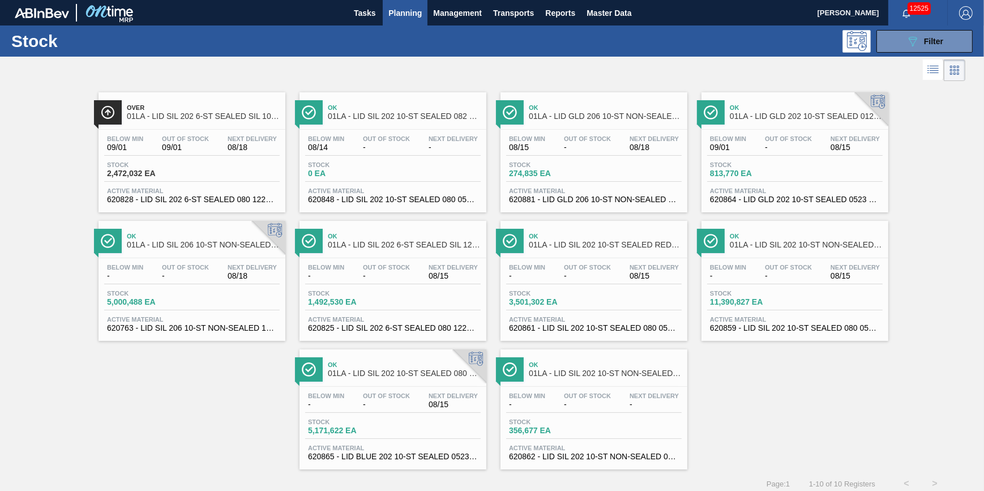
click at [419, 16] on span "Planning" at bounding box center [404, 13] width 33 height 14
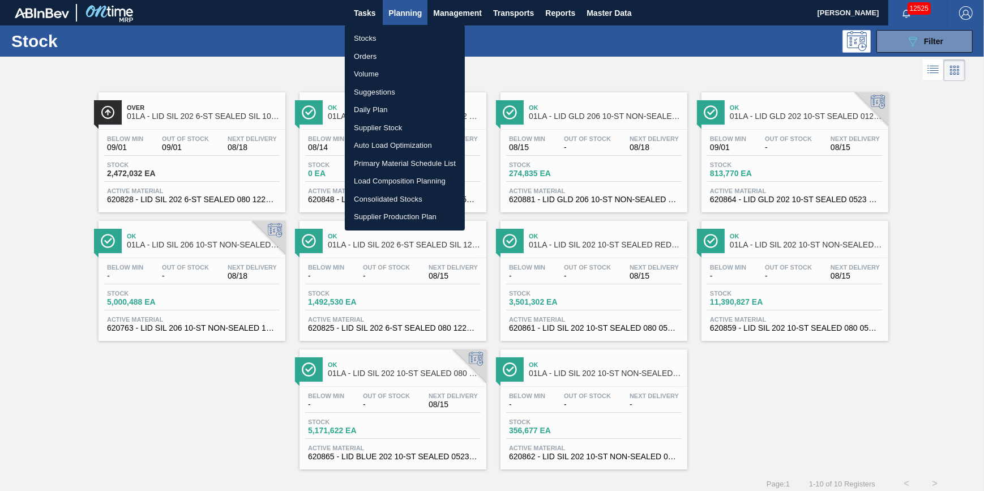
click at [407, 36] on li "Stocks" at bounding box center [405, 38] width 120 height 18
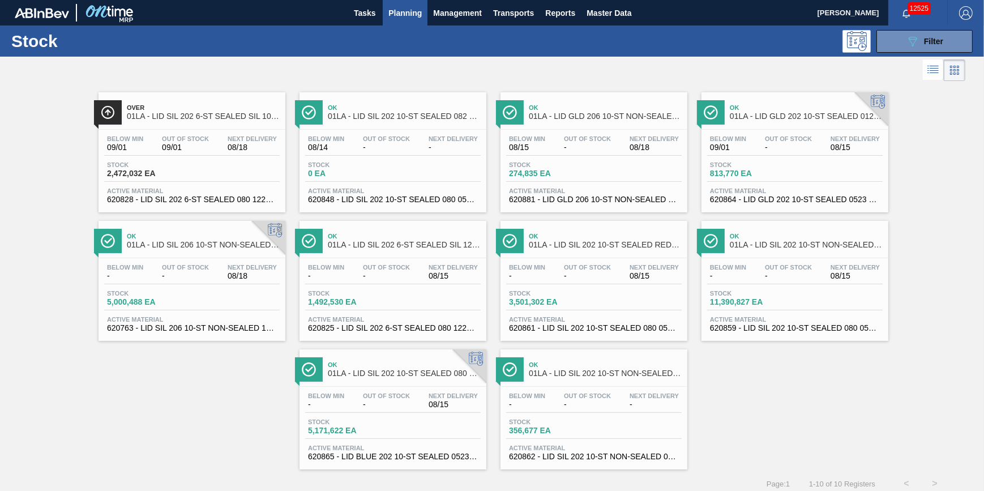
click at [401, 14] on span "Planning" at bounding box center [404, 13] width 33 height 14
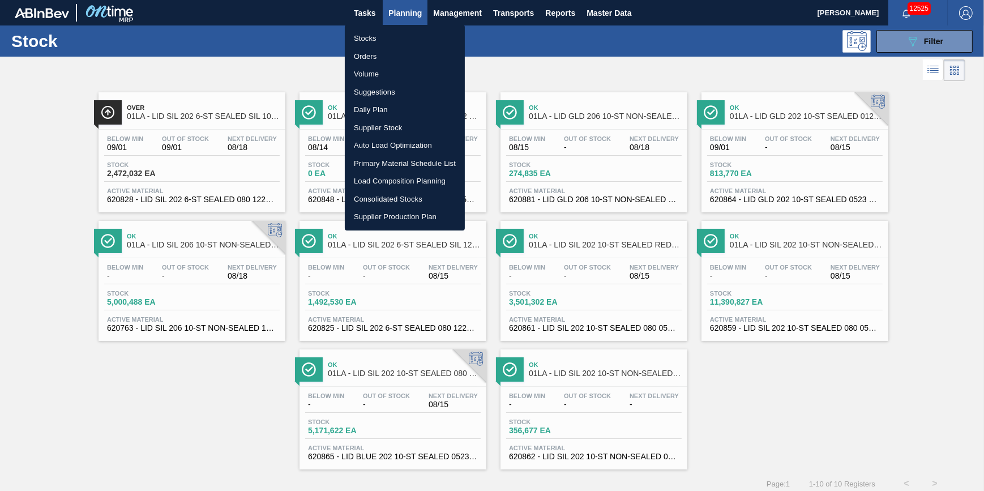
click at [399, 27] on ul "Stocks Orders Volume Suggestions Daily Plan Supplier Stock Auto Load Optimizati…" at bounding box center [405, 128] width 120 height 206
click at [399, 31] on li "Stocks" at bounding box center [405, 38] width 120 height 18
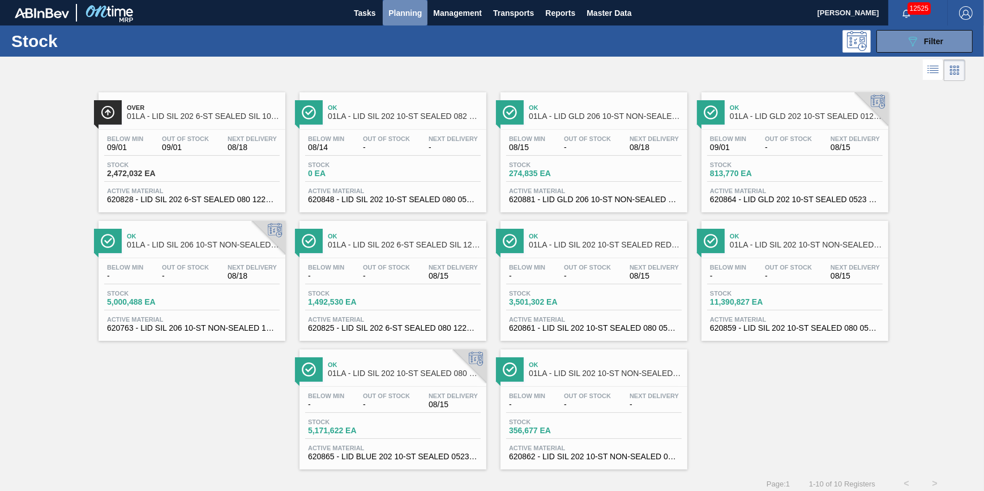
click at [404, 9] on span "Planning" at bounding box center [404, 13] width 33 height 14
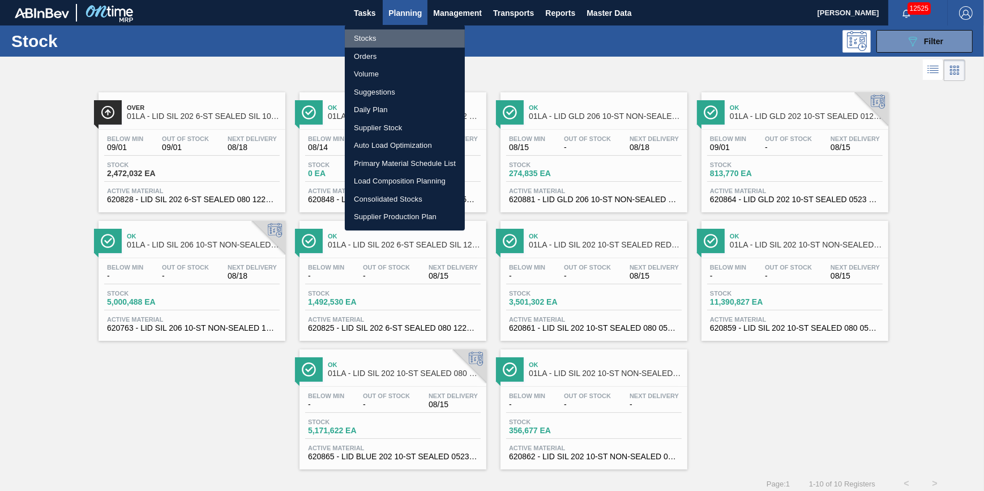
click at [406, 37] on li "Stocks" at bounding box center [405, 38] width 120 height 18
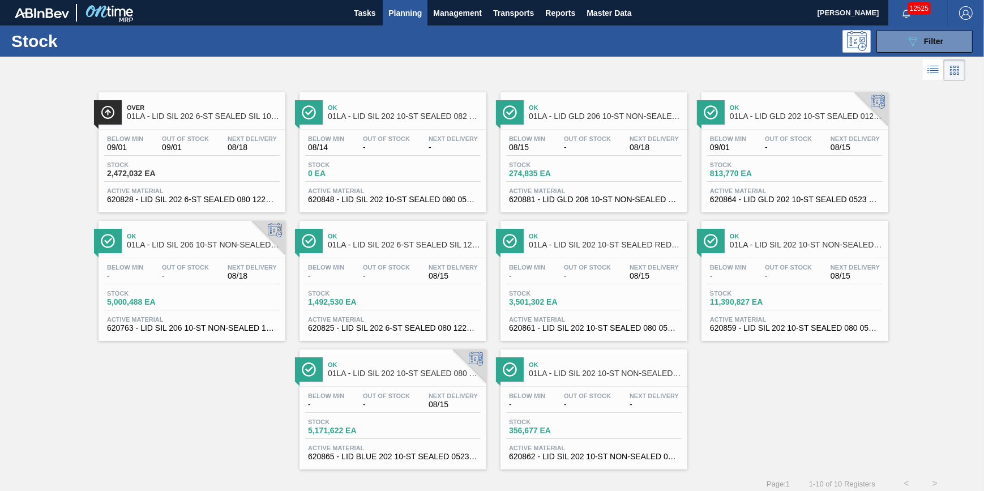
click at [394, 11] on span "Planning" at bounding box center [404, 13] width 33 height 14
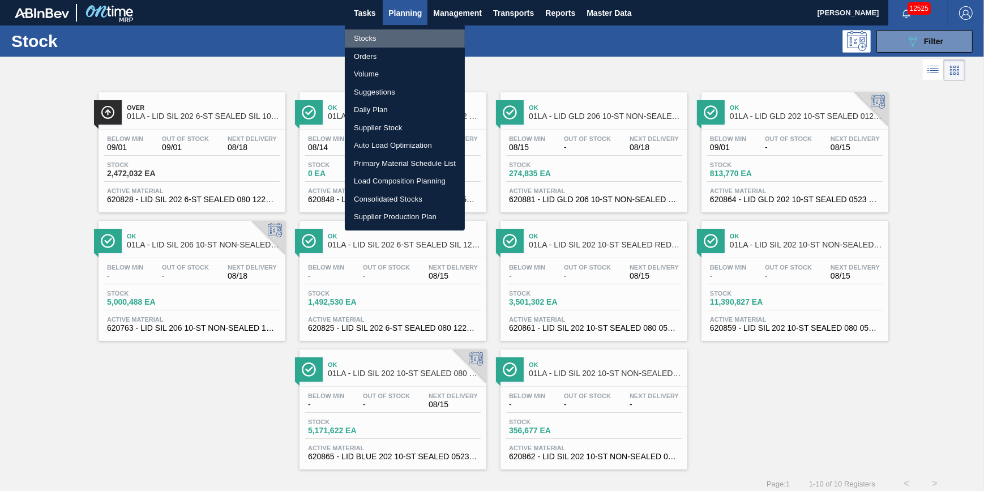
click at [390, 31] on li "Stocks" at bounding box center [405, 38] width 120 height 18
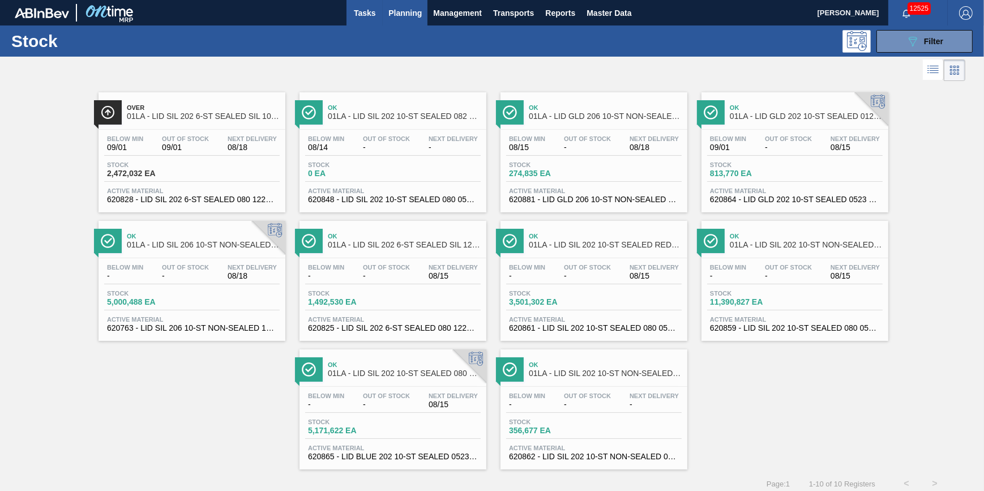
drag, startPoint x: 365, startPoint y: 13, endPoint x: 366, endPoint y: 21, distance: 8.1
click at [365, 13] on span "Tasks" at bounding box center [364, 13] width 25 height 14
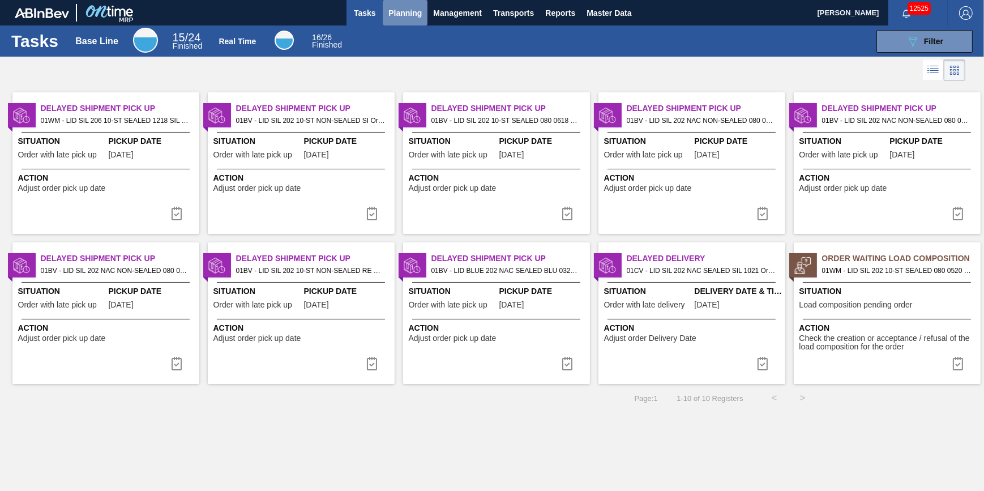
click at [395, 13] on span "Planning" at bounding box center [404, 13] width 33 height 14
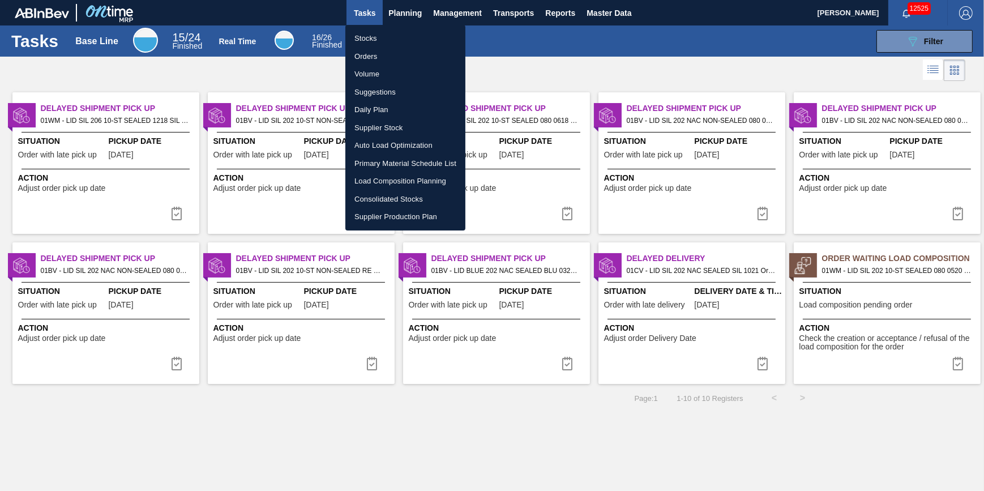
click at [684, 71] on div at bounding box center [492, 245] width 984 height 491
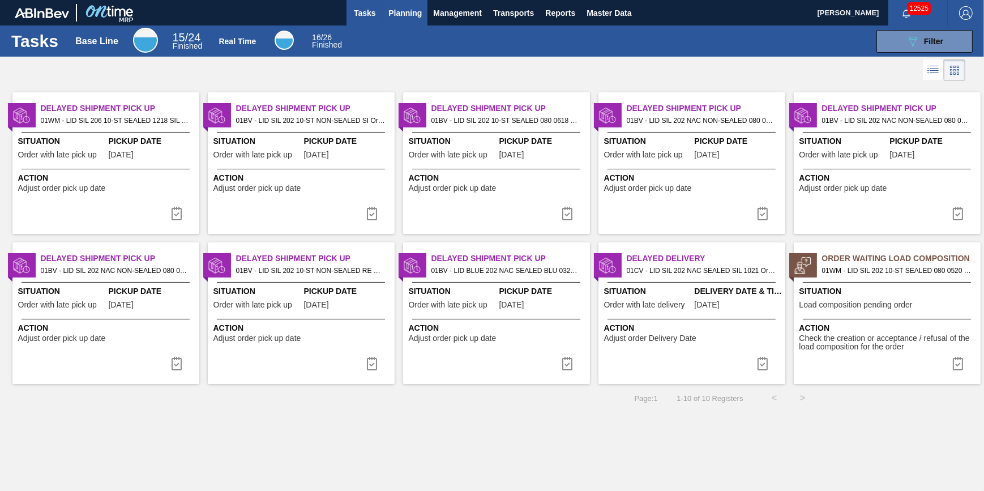
click at [411, 9] on span "Planning" at bounding box center [404, 13] width 33 height 14
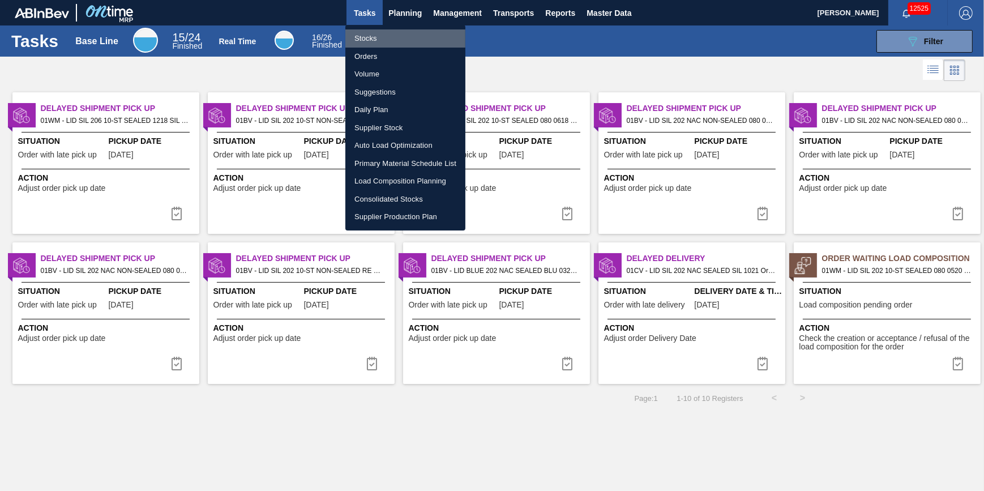
click at [409, 36] on li "Stocks" at bounding box center [405, 38] width 120 height 18
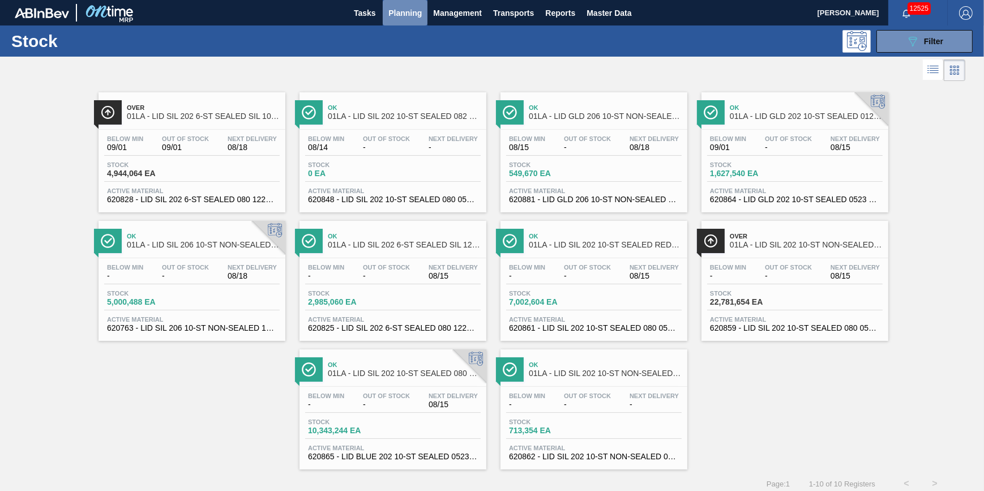
click at [397, 15] on span "Planning" at bounding box center [404, 13] width 33 height 14
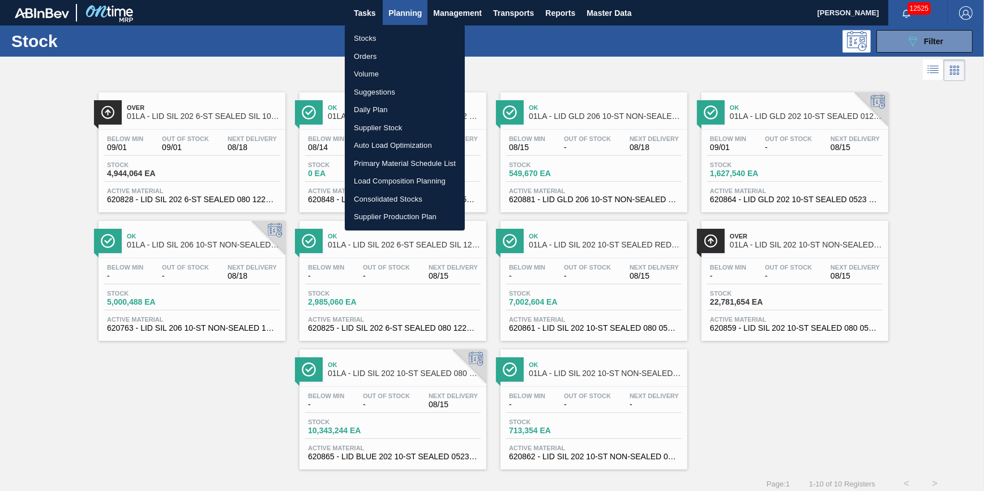
click at [383, 38] on li "Stocks" at bounding box center [405, 38] width 120 height 18
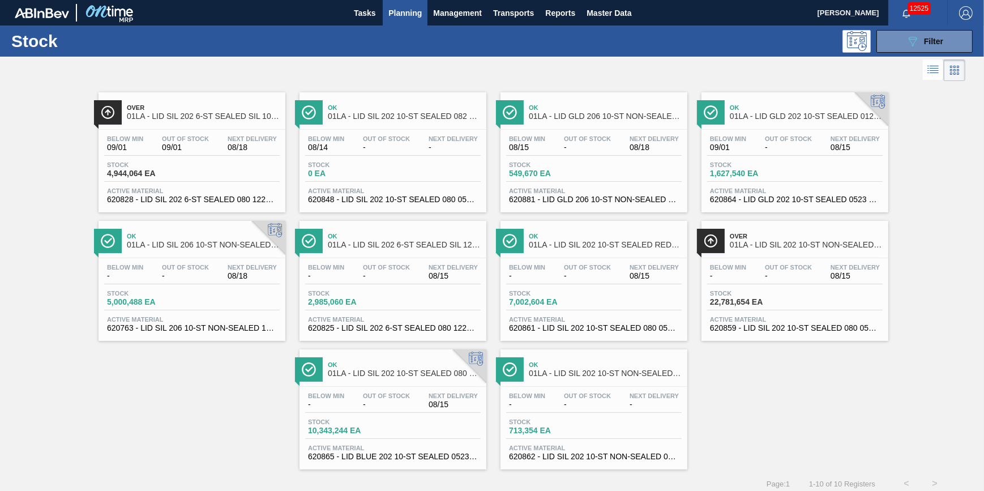
click at [403, 17] on span "Planning" at bounding box center [404, 13] width 33 height 14
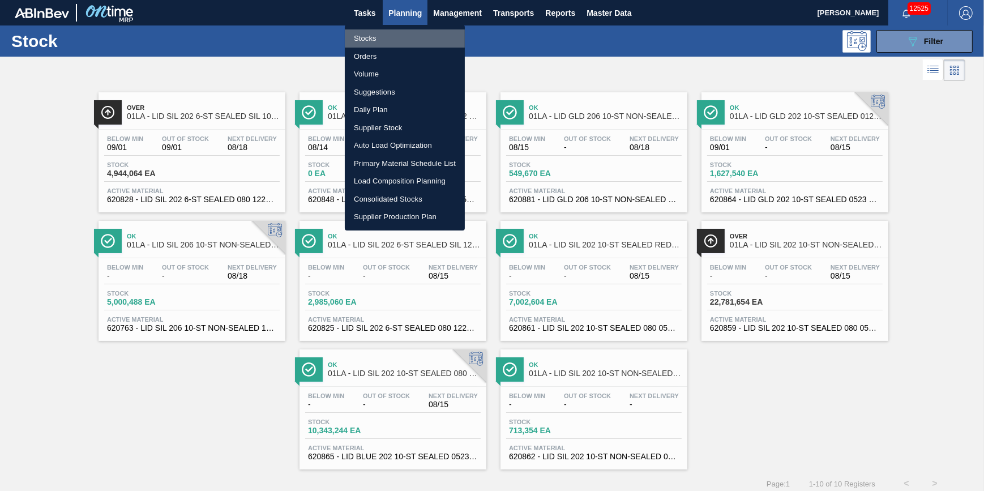
click at [389, 43] on li "Stocks" at bounding box center [405, 38] width 120 height 18
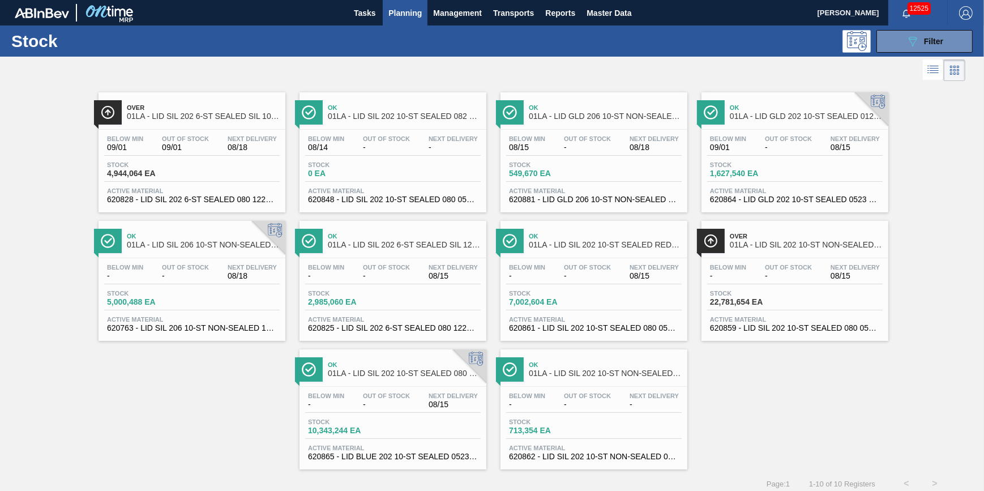
click at [396, 11] on span "Planning" at bounding box center [404, 13] width 33 height 14
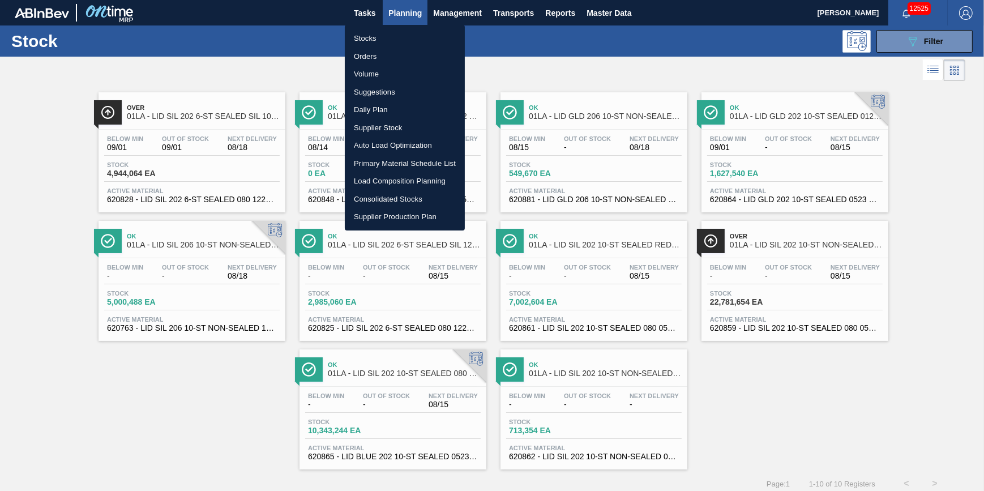
click at [395, 38] on li "Stocks" at bounding box center [405, 38] width 120 height 18
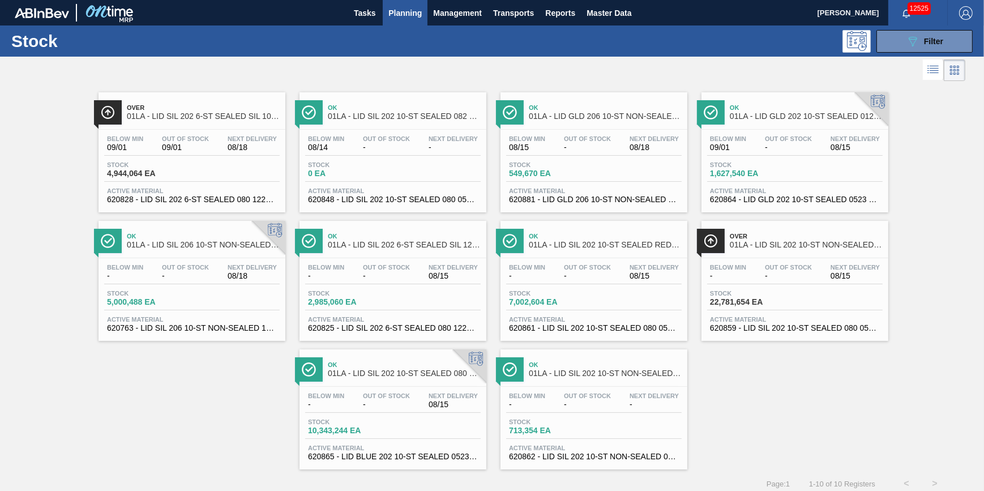
click at [408, 11] on span "Planning" at bounding box center [404, 13] width 33 height 14
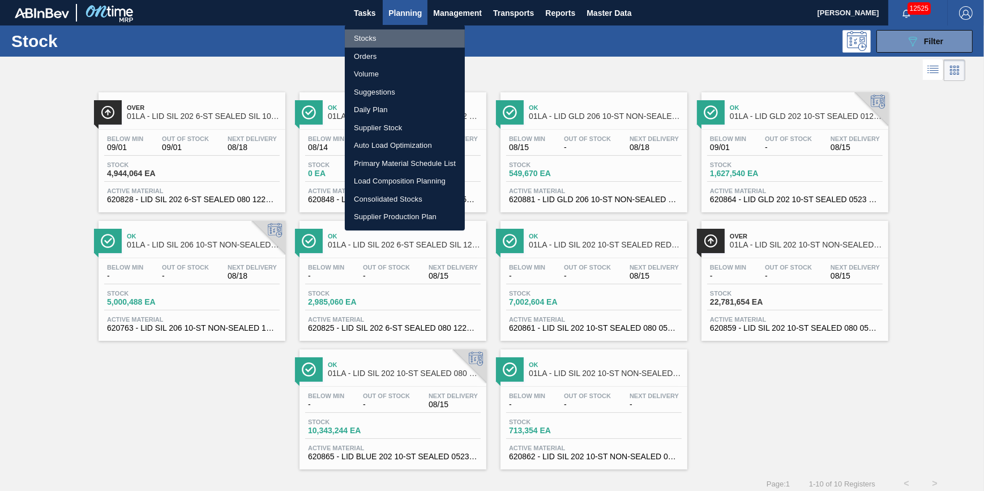
click at [402, 29] on li "Stocks" at bounding box center [405, 38] width 120 height 18
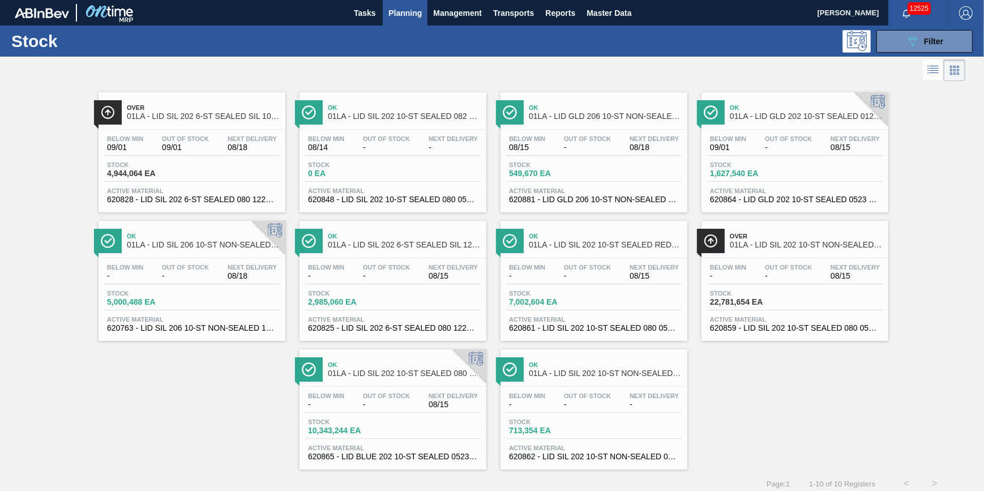
click at [401, 32] on ul "Stocks Orders Volume Suggestions Daily Plan Supplier Stock Auto Load Optimizati…" at bounding box center [405, 89] width 90 height 115
click at [397, 16] on span "Planning" at bounding box center [404, 13] width 33 height 14
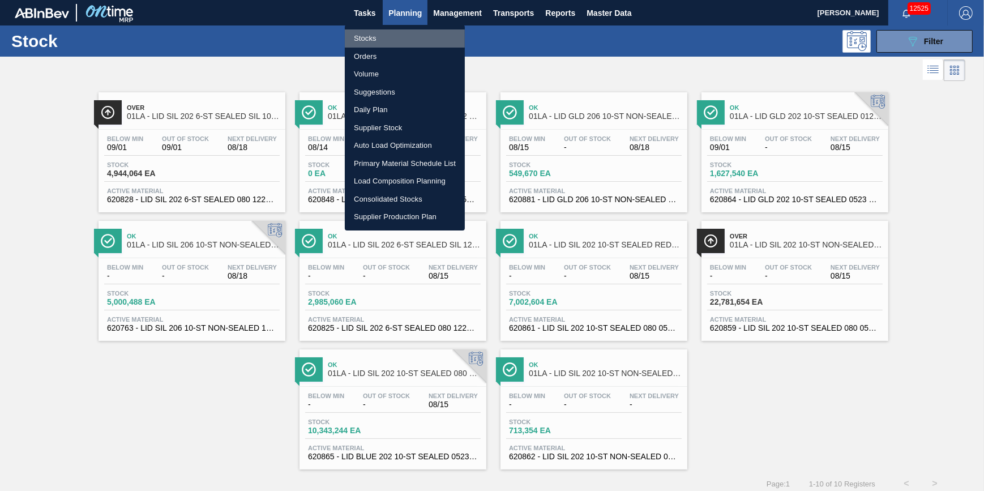
click at [391, 33] on li "Stocks" at bounding box center [405, 38] width 120 height 18
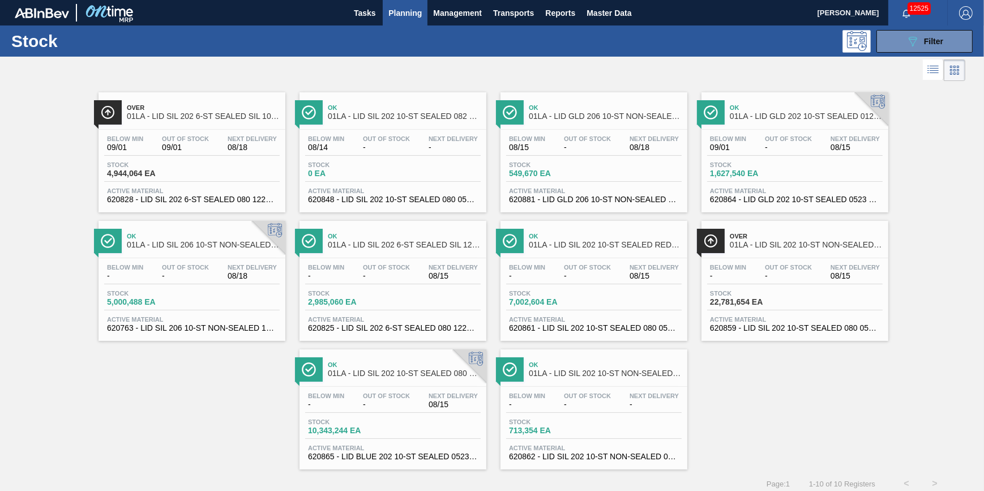
click at [414, 14] on span "Planning" at bounding box center [404, 13] width 33 height 14
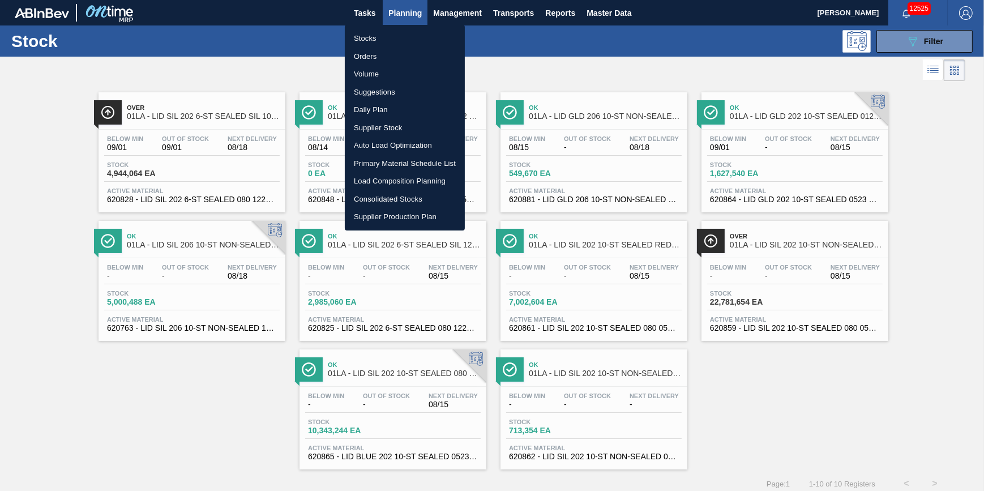
click at [408, 31] on li "Stocks" at bounding box center [405, 38] width 120 height 18
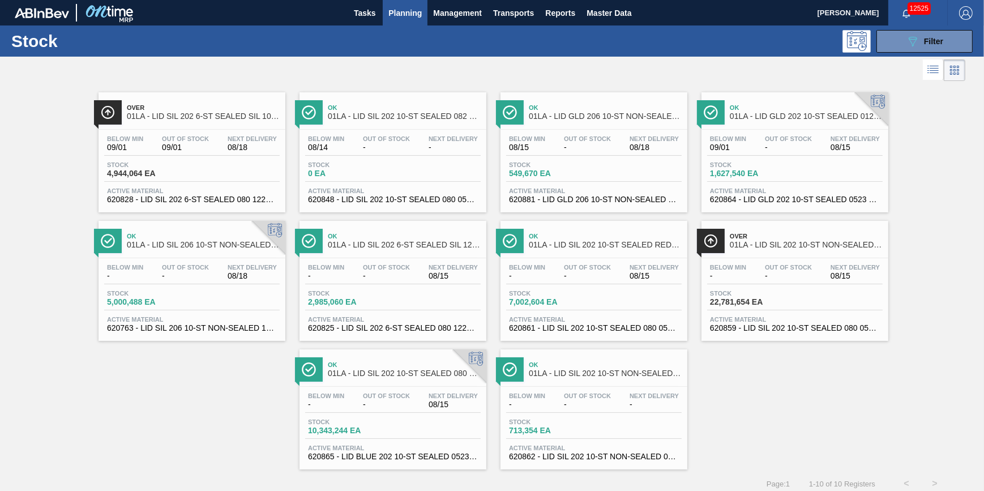
click at [409, 14] on span "Planning" at bounding box center [404, 13] width 33 height 14
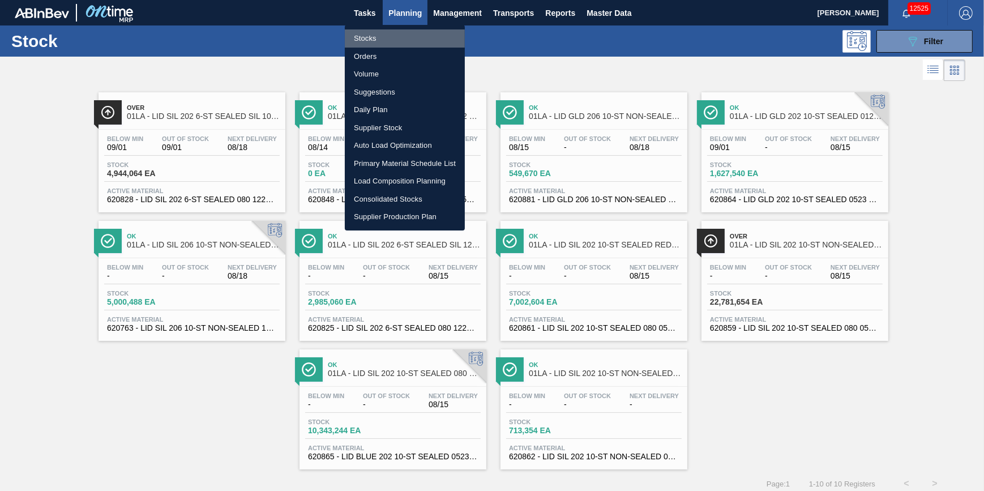
click at [396, 36] on li "Stocks" at bounding box center [405, 38] width 120 height 18
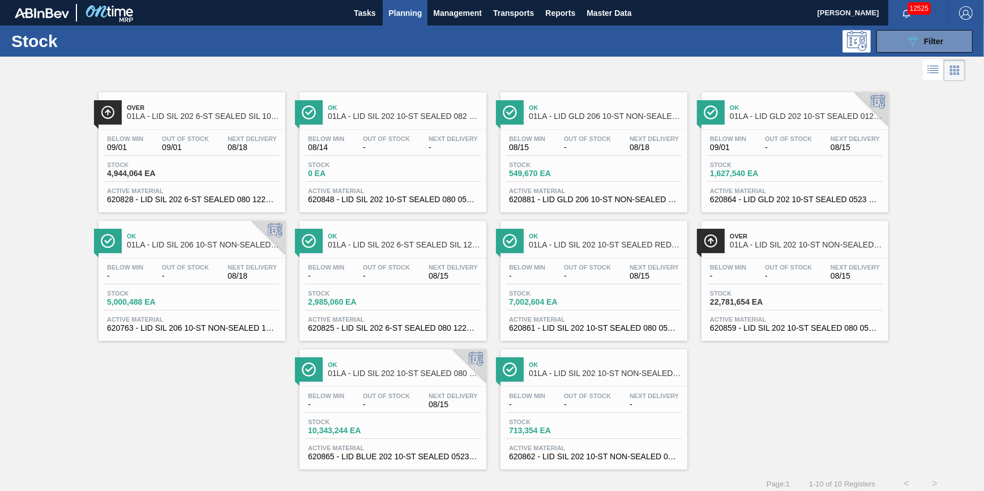
drag, startPoint x: 402, startPoint y: 17, endPoint x: 393, endPoint y: 35, distance: 19.5
click at [402, 17] on span "Planning" at bounding box center [404, 13] width 33 height 14
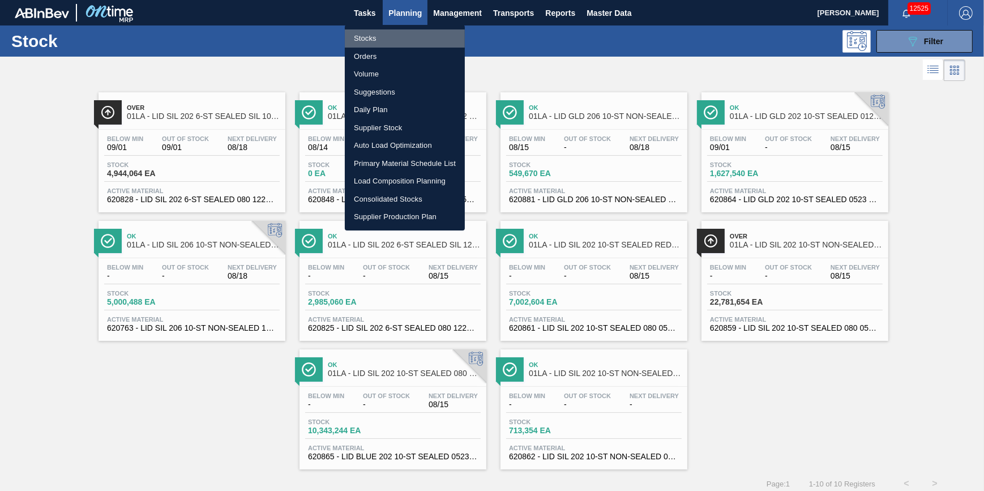
click at [391, 40] on li "Stocks" at bounding box center [405, 38] width 120 height 18
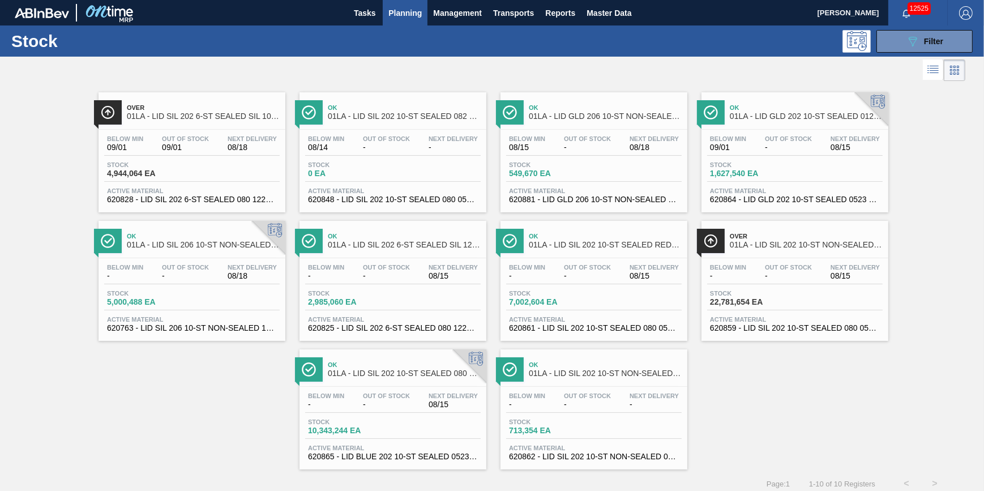
click at [402, 17] on span "Planning" at bounding box center [404, 13] width 33 height 14
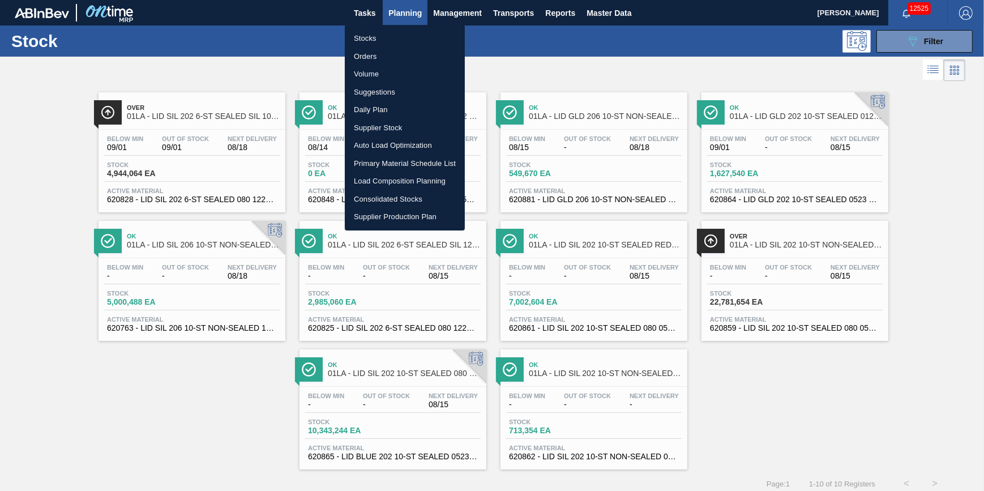
click at [396, 33] on li "Stocks" at bounding box center [405, 38] width 120 height 18
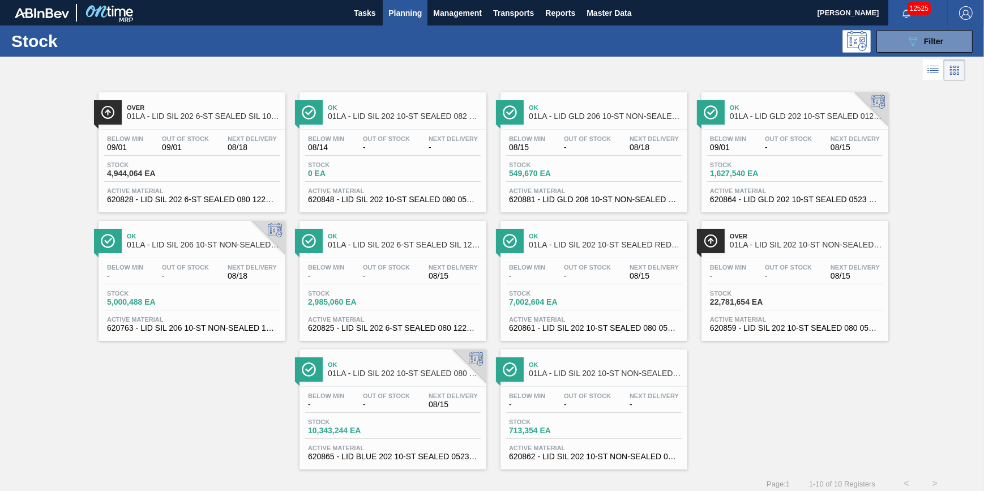
click at [402, 11] on span "Planning" at bounding box center [404, 13] width 33 height 14
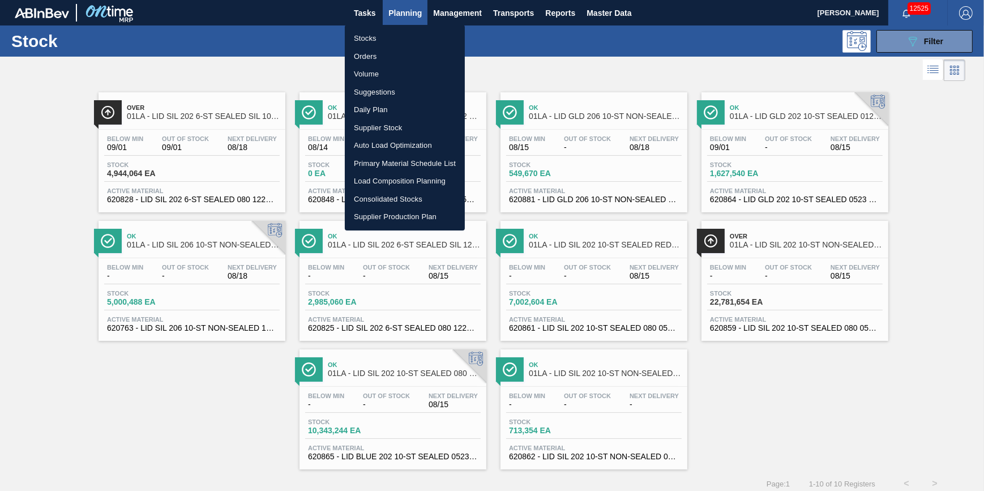
click at [402, 38] on li "Stocks" at bounding box center [405, 38] width 120 height 18
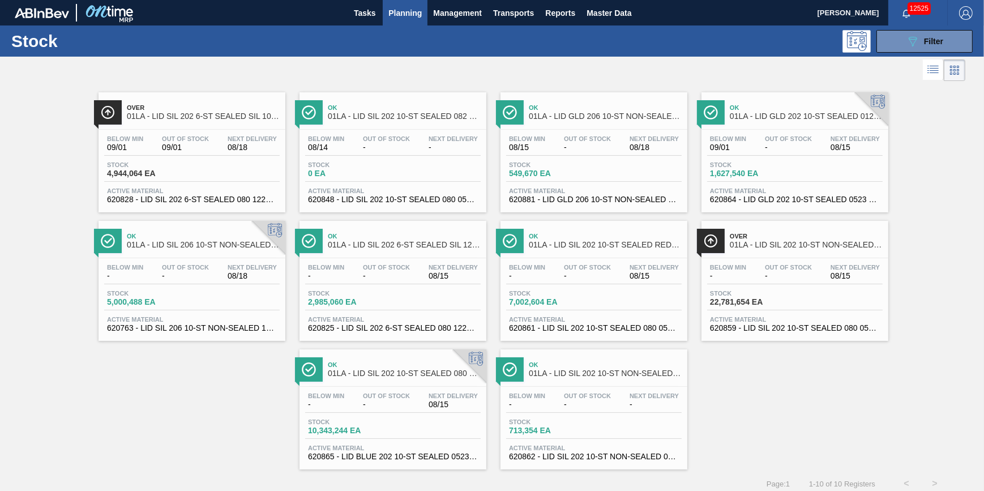
click at [388, 8] on span "Planning" at bounding box center [404, 13] width 33 height 14
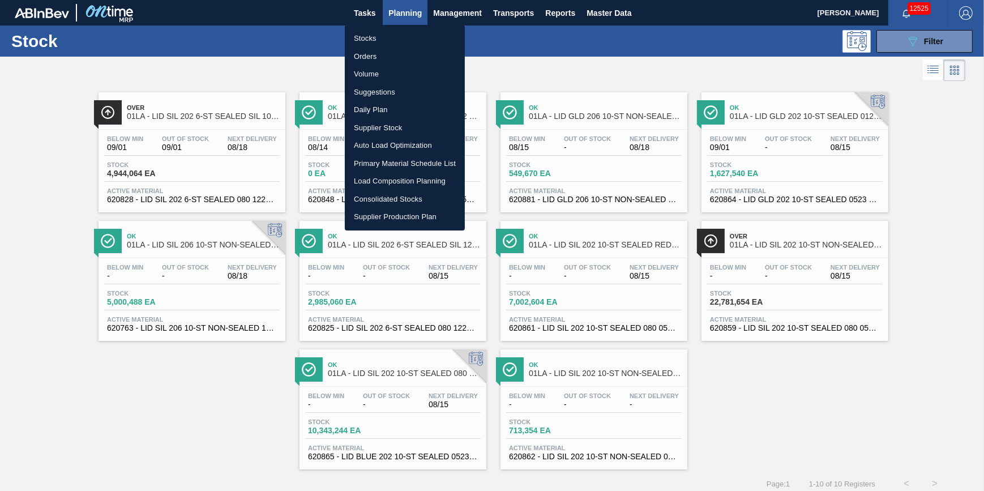
click at [387, 32] on li "Stocks" at bounding box center [405, 38] width 120 height 18
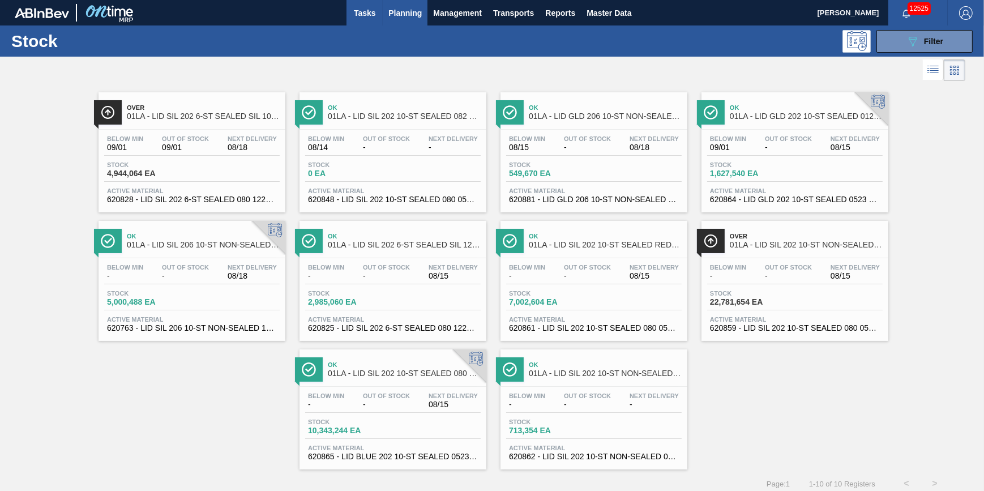
drag, startPoint x: 362, startPoint y: 32, endPoint x: 369, endPoint y: 19, distance: 14.2
click at [362, 32] on div "089F7B8B-B2A5-4AFE-B5C0-19BA573D28AC Filter" at bounding box center [578, 41] width 801 height 23
click at [369, 19] on button "Tasks" at bounding box center [364, 12] width 36 height 25
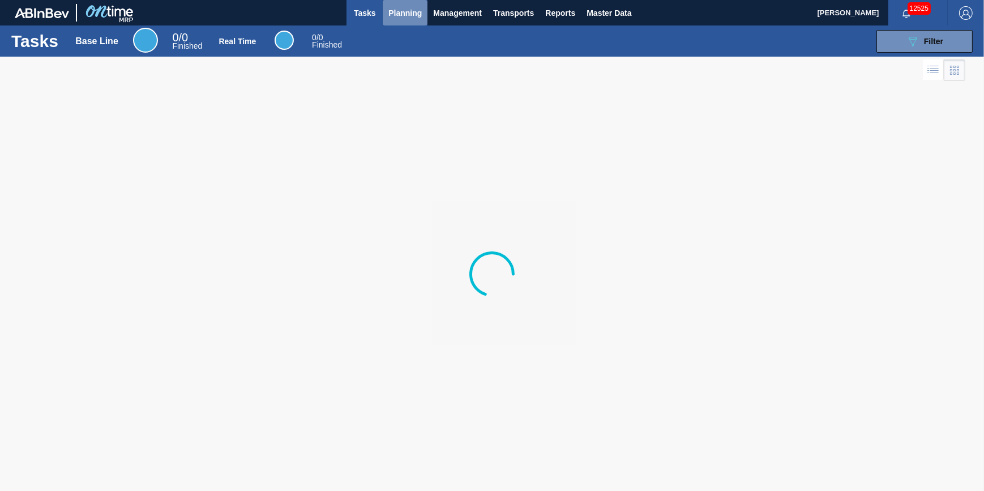
click at [406, 20] on button "Planning" at bounding box center [405, 12] width 45 height 25
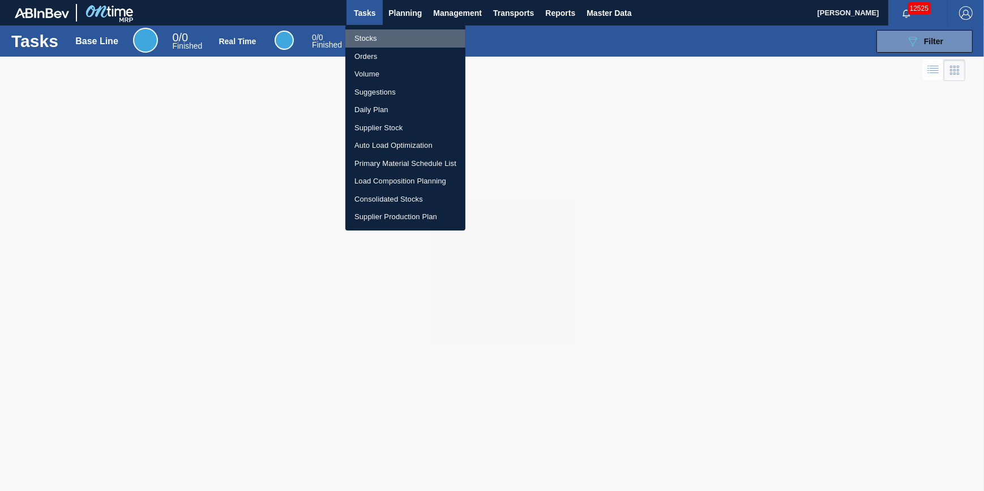
click at [392, 39] on li "Stocks" at bounding box center [405, 38] width 120 height 18
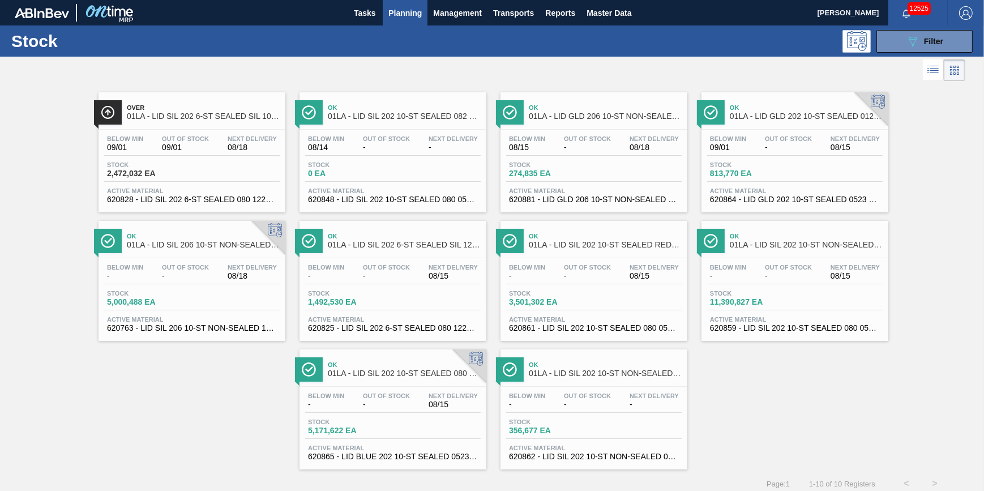
click at [391, 10] on span "Planning" at bounding box center [404, 13] width 33 height 14
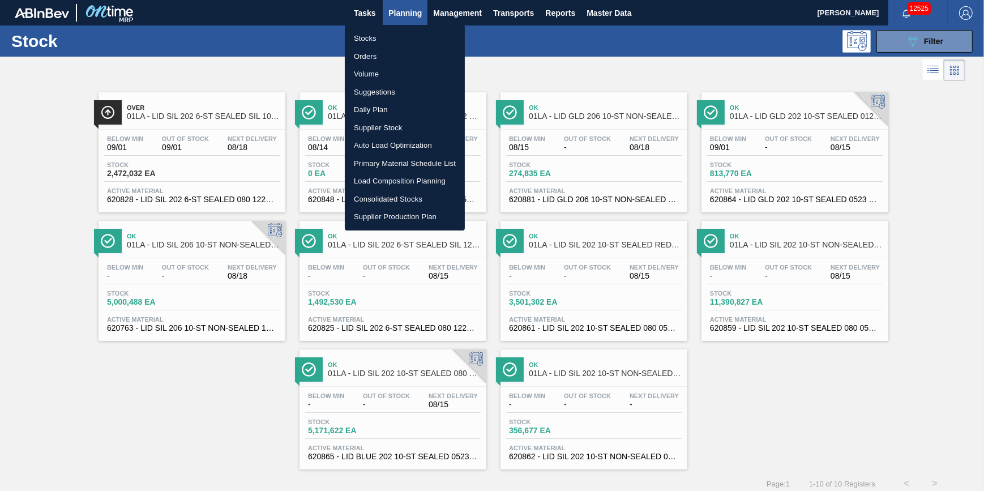
click at [385, 28] on ul "Stocks Orders Volume Suggestions Daily Plan Supplier Stock Auto Load Optimizati…" at bounding box center [405, 128] width 120 height 206
click at [385, 31] on li "Stocks" at bounding box center [405, 38] width 120 height 18
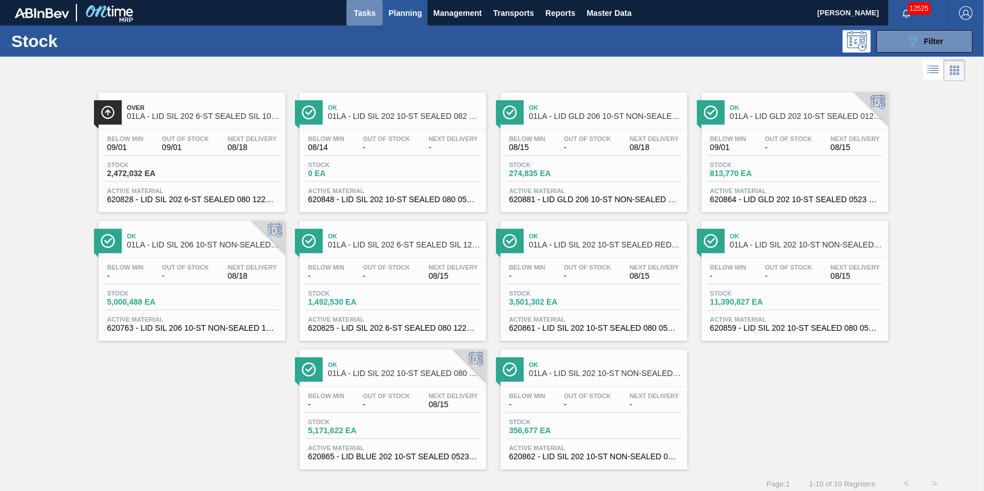
click at [367, 14] on span "Tasks" at bounding box center [364, 13] width 25 height 14
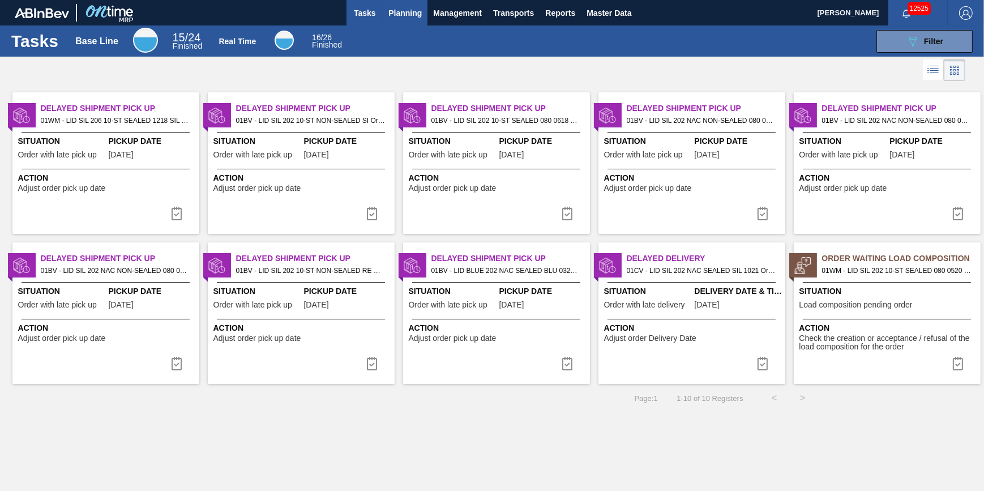
click at [392, 16] on span "Planning" at bounding box center [404, 13] width 33 height 14
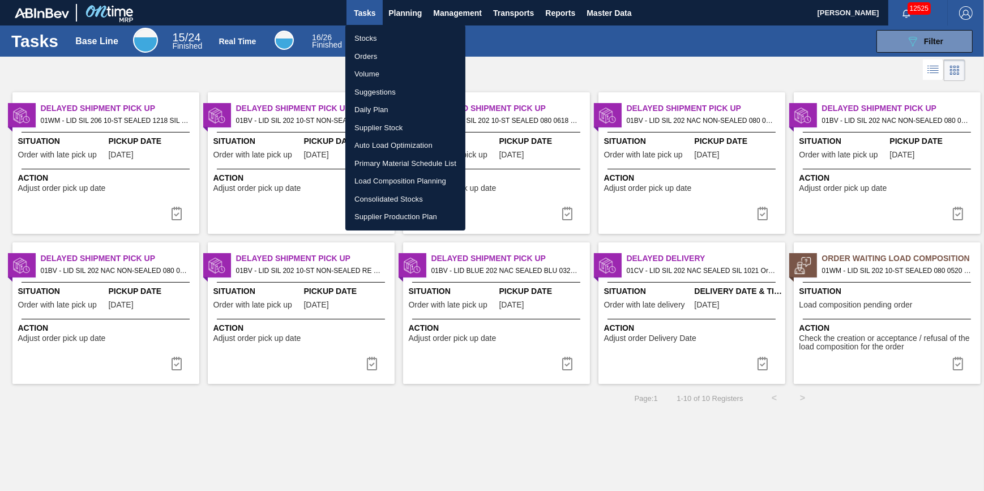
drag, startPoint x: 395, startPoint y: 29, endPoint x: 395, endPoint y: 37, distance: 8.5
click at [395, 29] on li "Stocks" at bounding box center [405, 38] width 120 height 18
click at [395, 37] on li "Stocks" at bounding box center [405, 38] width 120 height 18
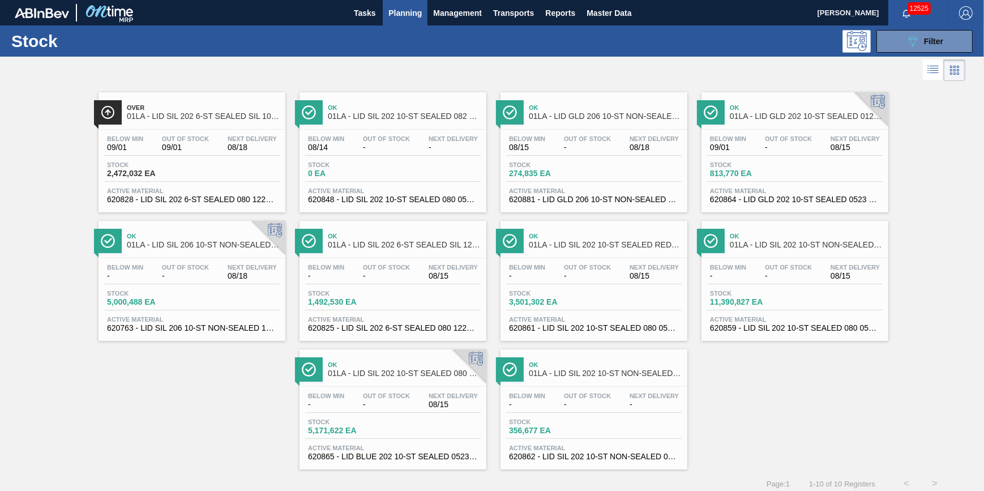
click at [404, 19] on span "Planning" at bounding box center [404, 13] width 33 height 14
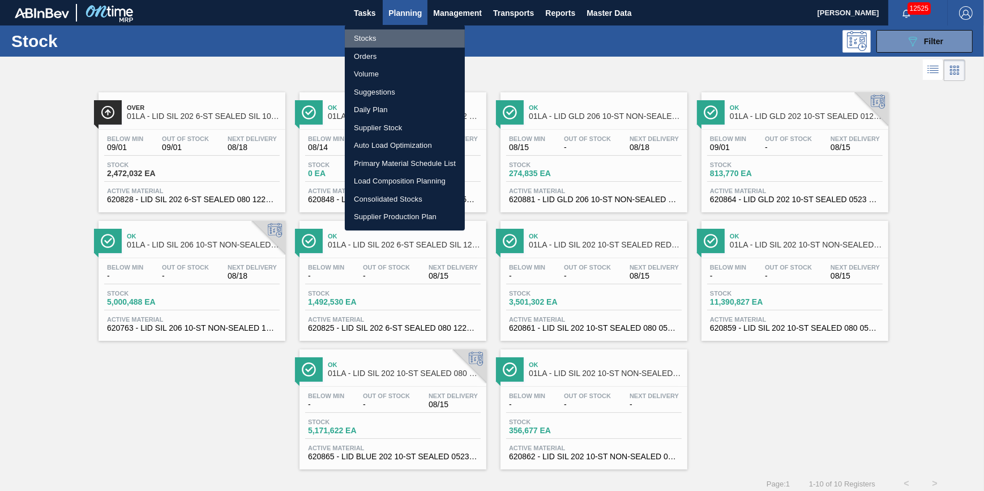
click at [400, 36] on li "Stocks" at bounding box center [405, 38] width 120 height 18
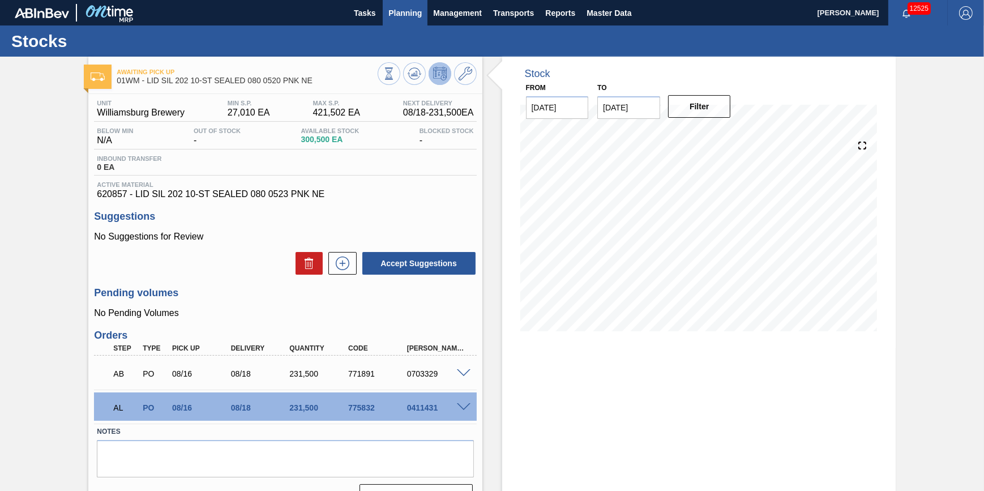
click at [408, 12] on span "Planning" at bounding box center [404, 13] width 33 height 14
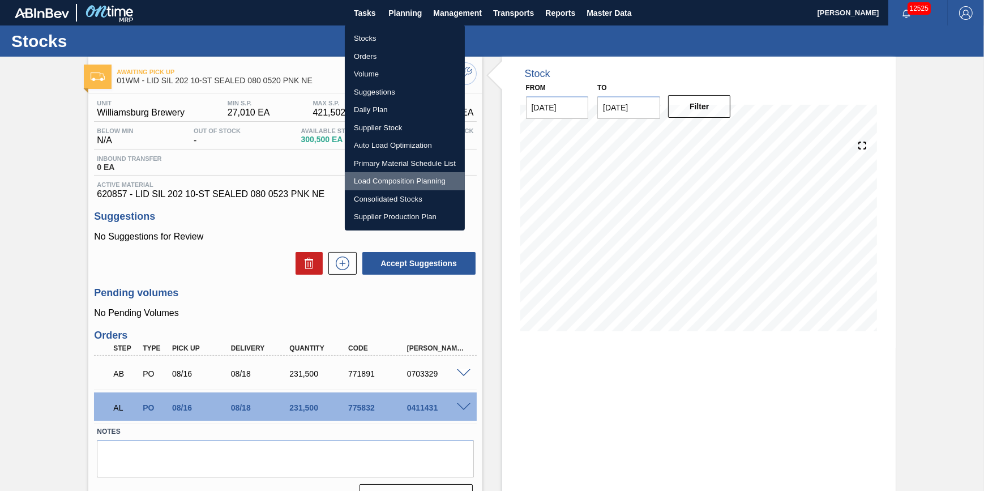
click at [399, 185] on li "Load Composition Planning" at bounding box center [405, 181] width 120 height 18
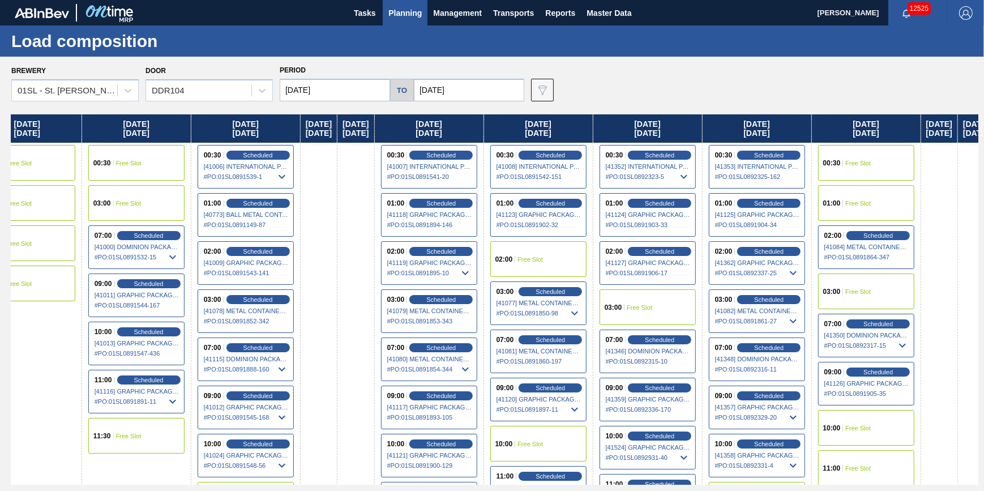
drag, startPoint x: 643, startPoint y: 326, endPoint x: 86, endPoint y: 319, distance: 557.1
click at [86, 319] on div "Thursday 08/07/2025 02:00 Free Slot 11:30 Free Slot Friday 08/08/2025 07:00 Fre…" at bounding box center [494, 299] width 967 height 370
click at [102, 87] on div "01SL - St. [PERSON_NAME]" at bounding box center [68, 91] width 101 height 10
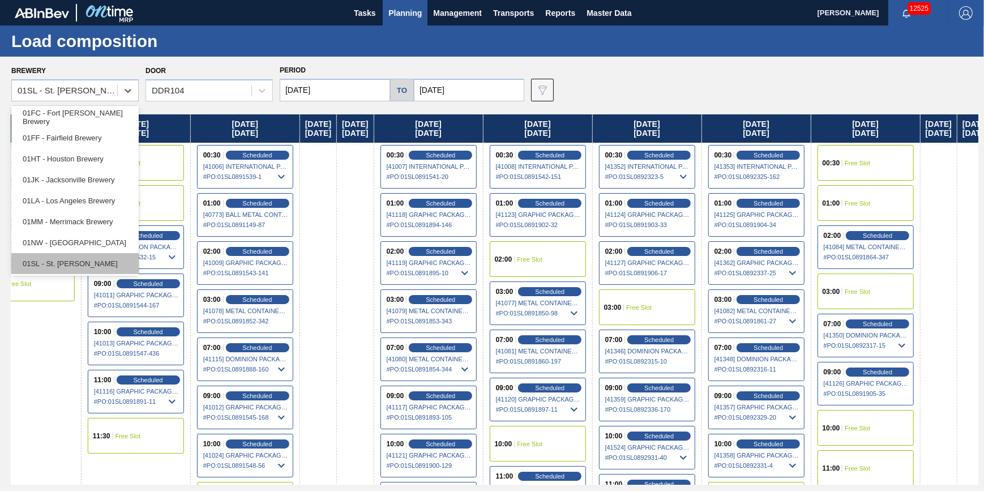
scroll to position [85, 0]
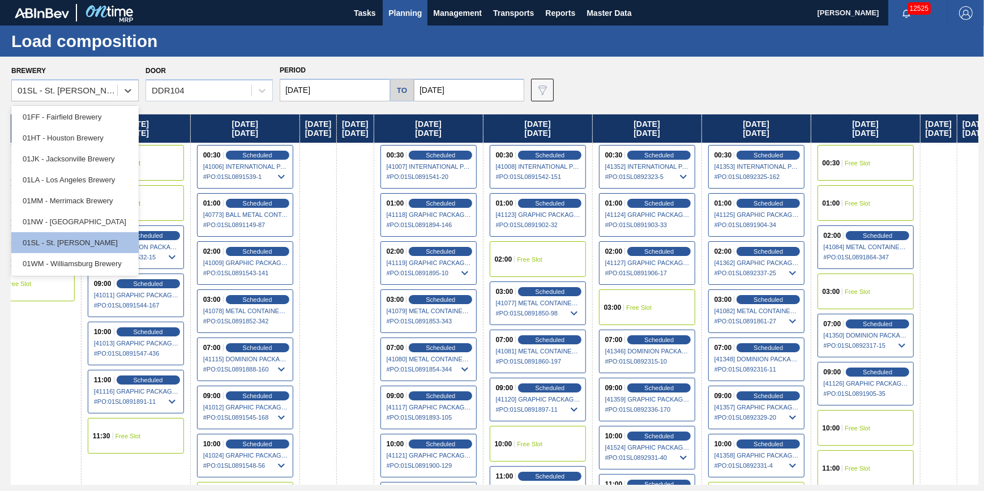
click at [113, 251] on div "01SL - St. [PERSON_NAME]" at bounding box center [74, 242] width 127 height 21
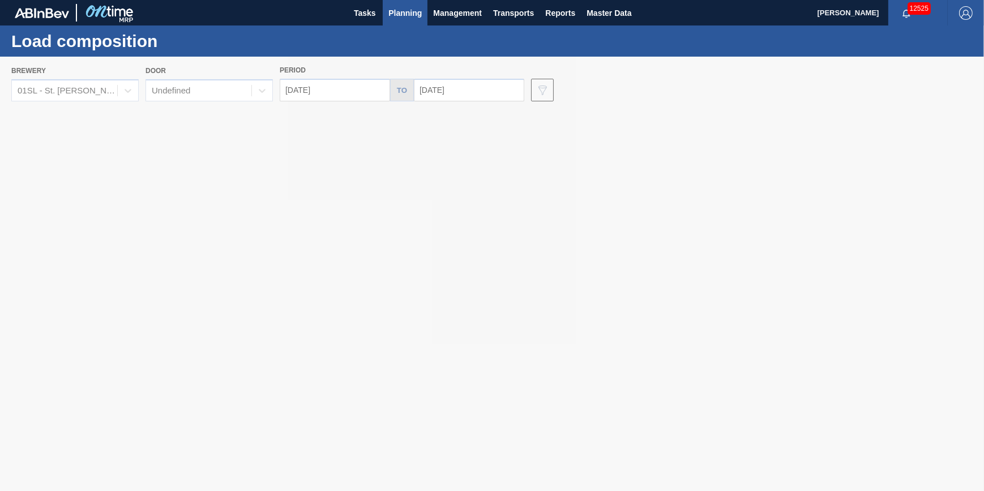
click at [109, 85] on div at bounding box center [492, 274] width 984 height 434
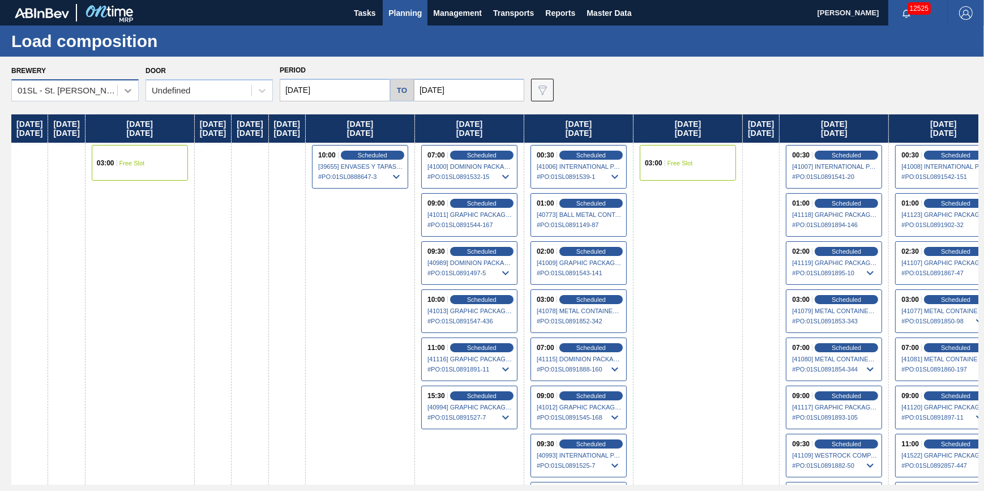
drag, startPoint x: 114, startPoint y: 89, endPoint x: 118, endPoint y: 96, distance: 7.9
click at [115, 90] on div "01SL - St. [PERSON_NAME]" at bounding box center [64, 91] width 105 height 16
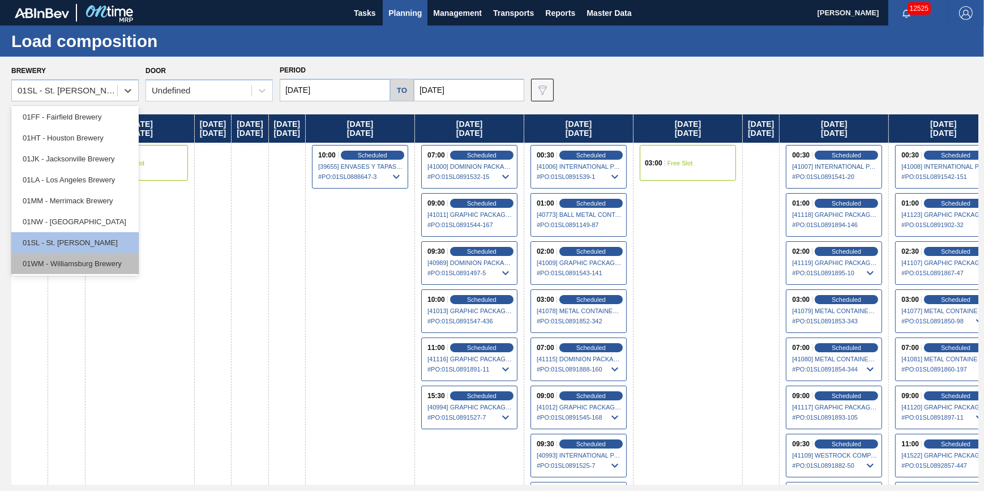
click at [100, 263] on div "01WM - Williamsburg Brewery" at bounding box center [74, 263] width 127 height 21
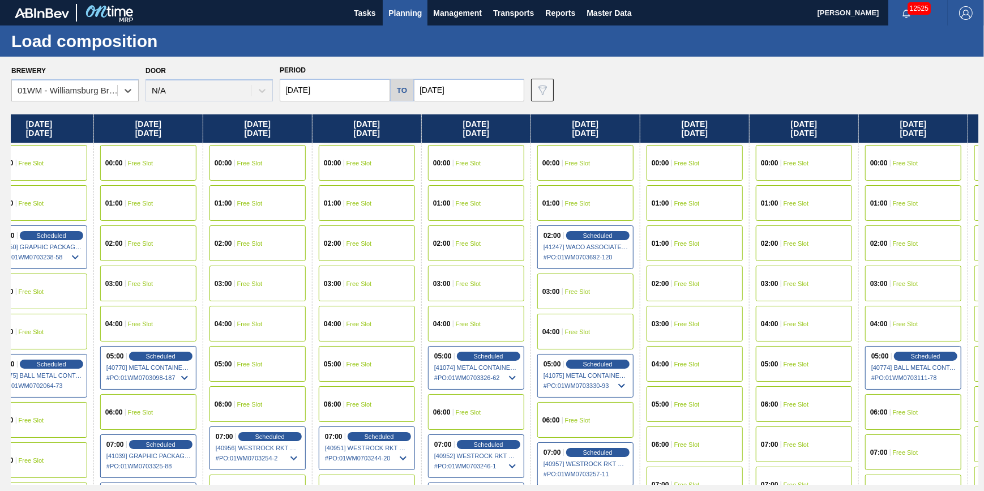
scroll to position [0, 862]
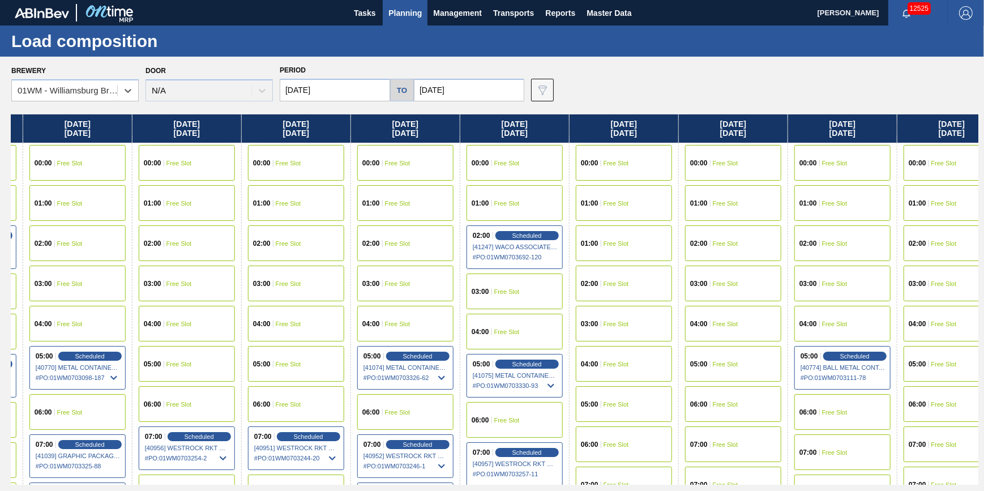
drag, startPoint x: 670, startPoint y: 262, endPoint x: -204, endPoint y: 277, distance: 873.7
click at [0, 0] on html "Tasks Planning Management Transports Reports Master Data Jack Schuld 12525 Mark…" at bounding box center [492, 0] width 984 height 0
click at [420, 351] on div "Scheduled" at bounding box center [418, 356] width 70 height 10
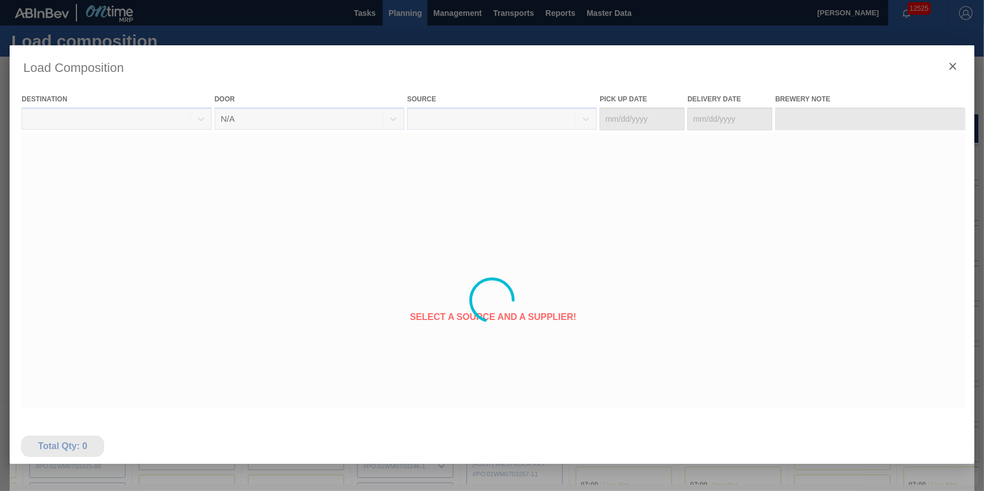
type Date "[DATE]"
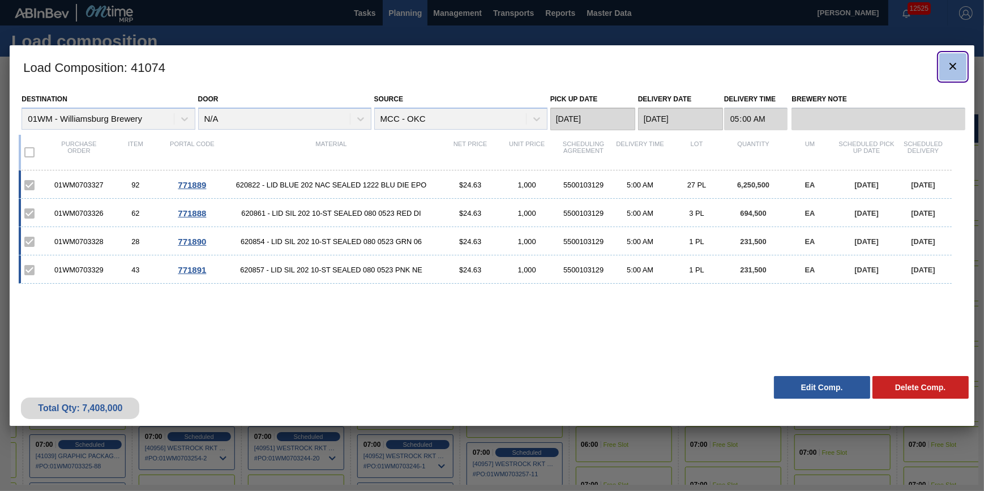
click at [956, 67] on icon "botão de ícone" at bounding box center [953, 66] width 14 height 14
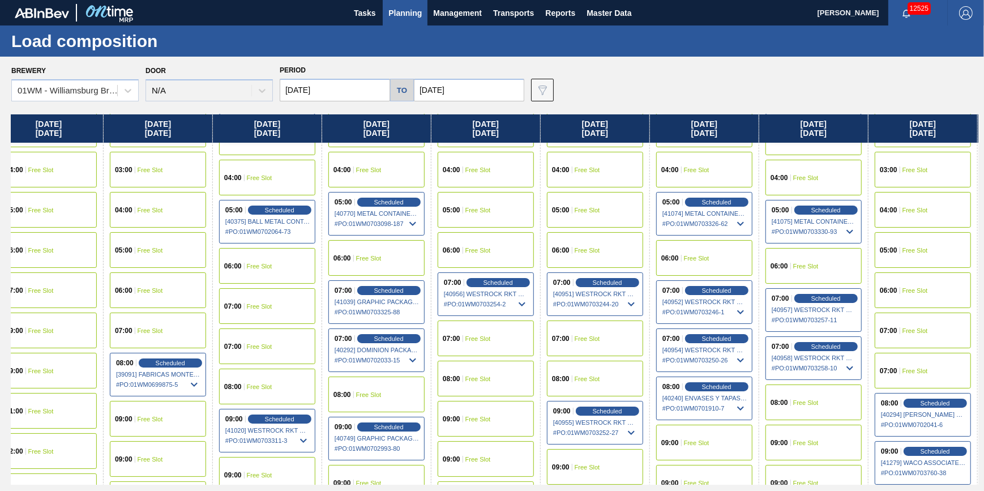
scroll to position [154, 572]
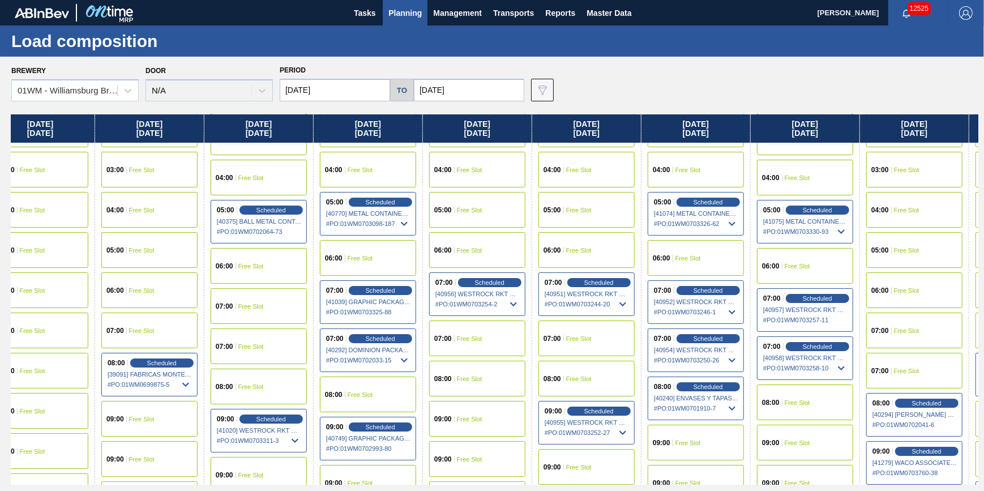
drag, startPoint x: 532, startPoint y: 292, endPoint x: -40, endPoint y: 307, distance: 572.0
click at [0, 0] on html "Tasks Planning Management Transports Reports Master Data Jack Schuld 12525 Mark…" at bounding box center [492, 0] width 984 height 0
